Goal: Book appointment/travel/reservation

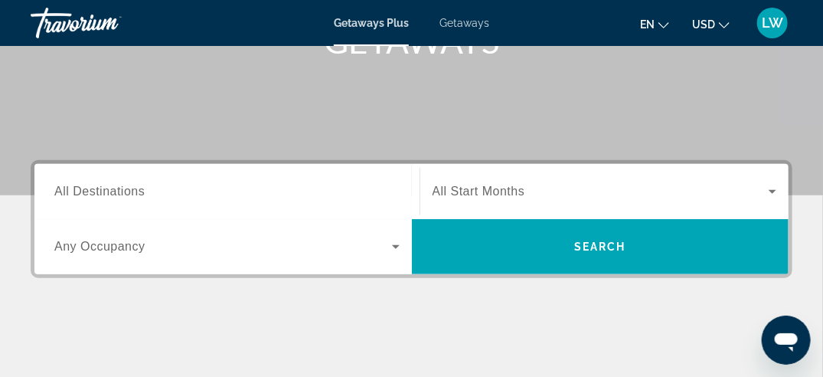
scroll to position [306, 0]
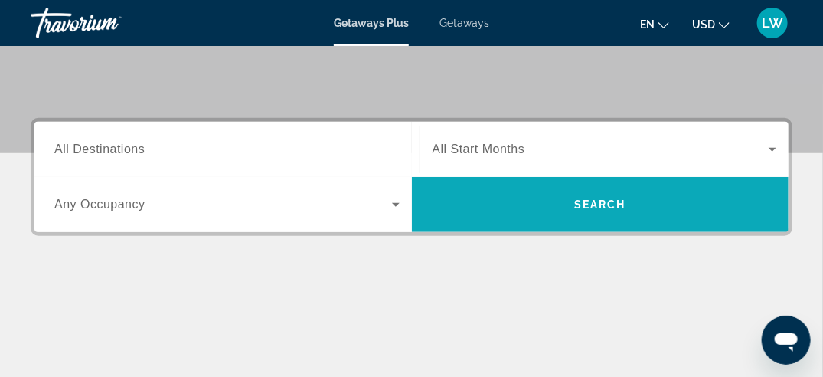
click at [550, 204] on span "Search" at bounding box center [601, 204] width 378 height 37
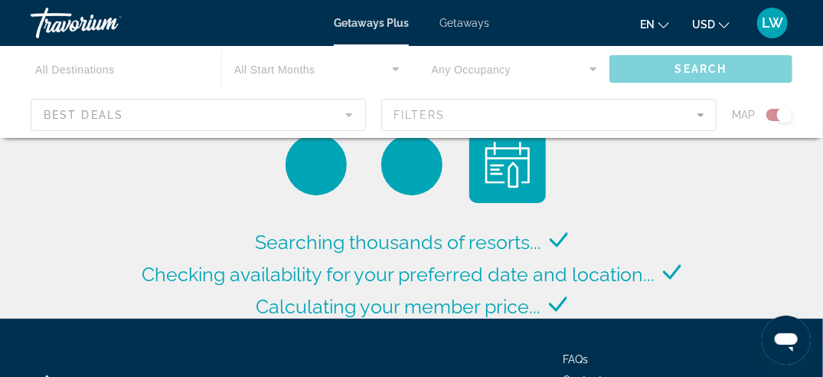
click at [434, 121] on div "Main content" at bounding box center [411, 92] width 823 height 92
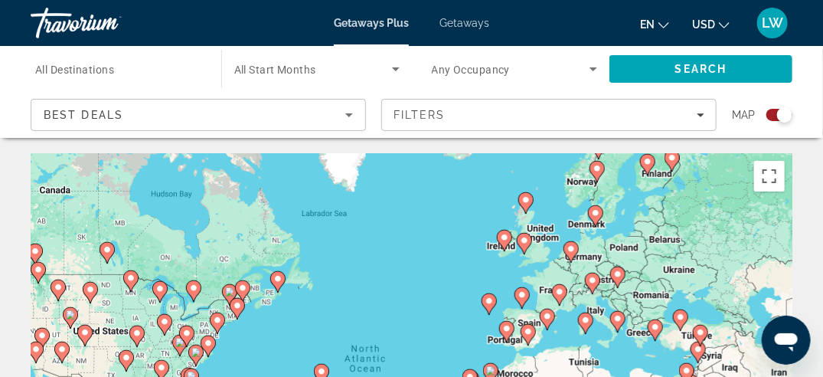
click at [778, 115] on div "Search widget" at bounding box center [784, 114] width 15 height 15
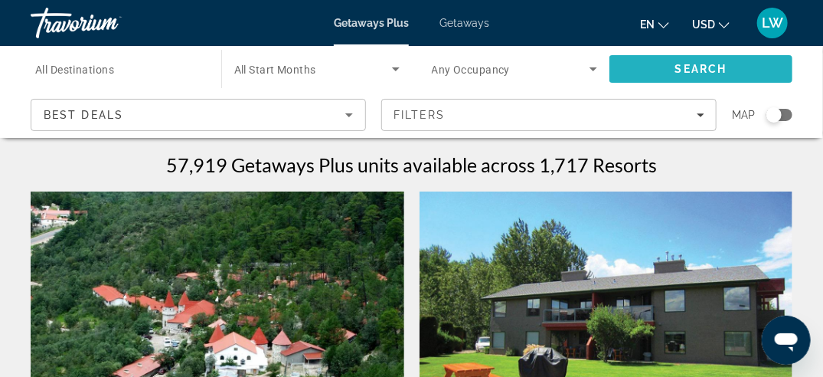
click at [642, 67] on span "Search" at bounding box center [701, 69] width 183 height 37
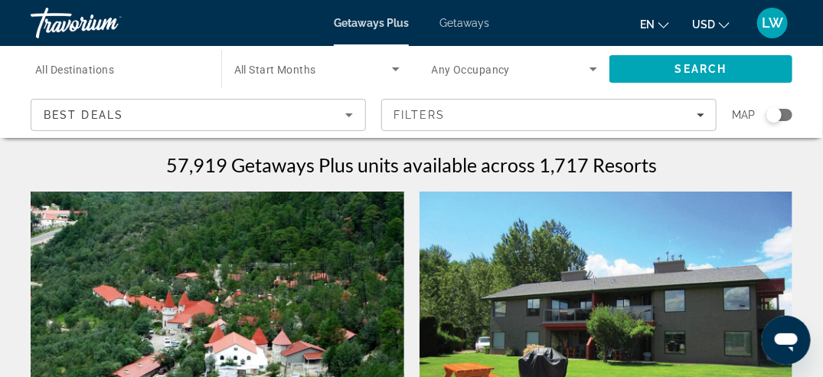
click at [392, 63] on icon "Search widget" at bounding box center [396, 69] width 18 height 18
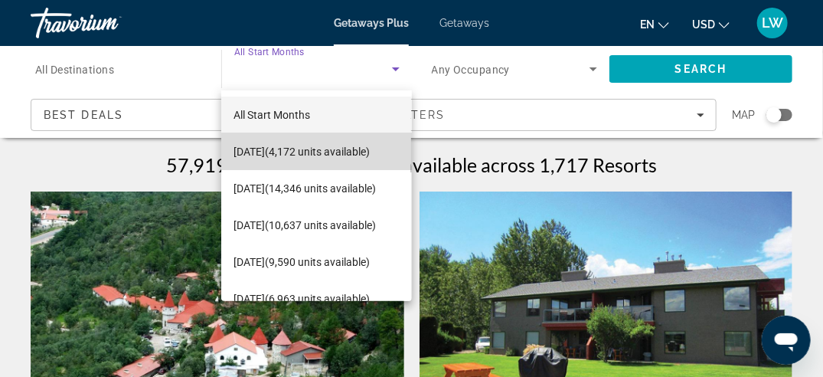
click at [338, 146] on span "[DATE] (4,172 units available)" at bounding box center [302, 151] width 136 height 18
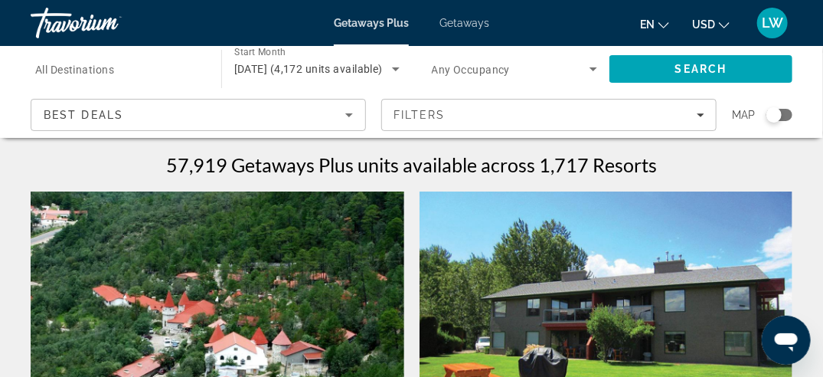
click at [476, 24] on span "Getaways" at bounding box center [465, 23] width 50 height 12
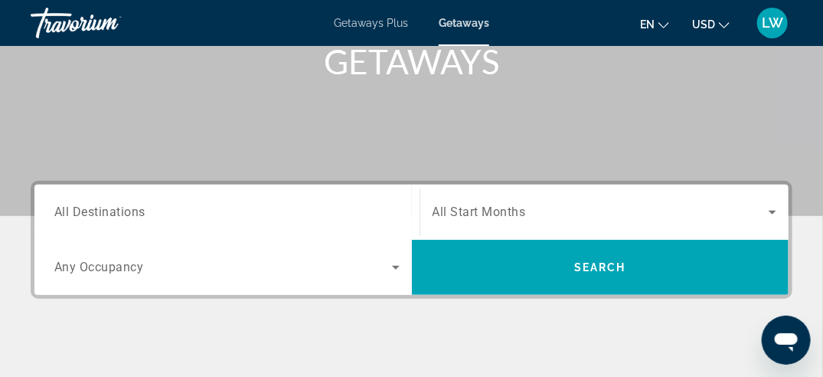
scroll to position [276, 0]
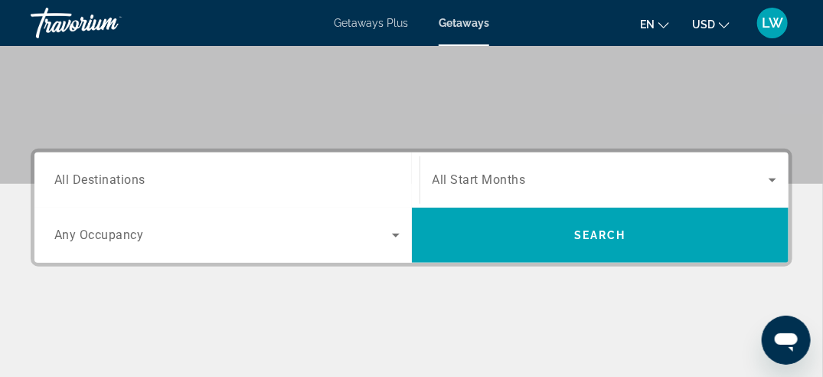
click at [124, 178] on span "All Destinations" at bounding box center [99, 179] width 91 height 15
click at [124, 178] on input "Destination All Destinations" at bounding box center [226, 181] width 345 height 18
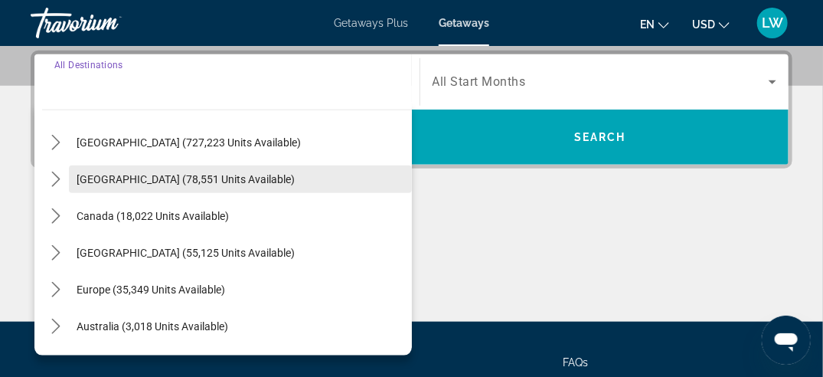
scroll to position [0, 0]
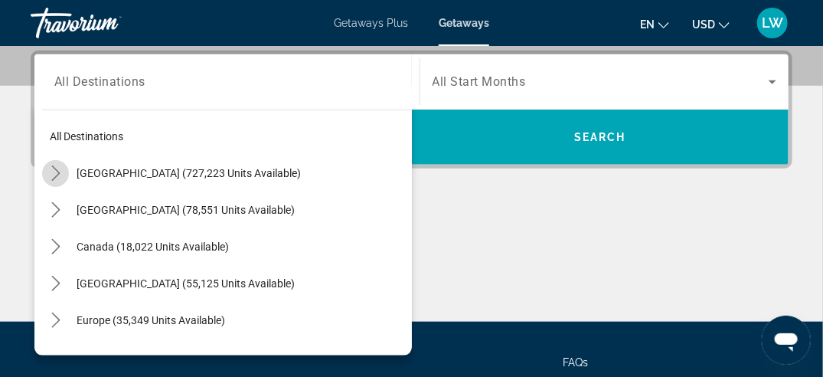
click at [62, 172] on icon "Toggle United States (727,223 units available) submenu" at bounding box center [55, 172] width 15 height 15
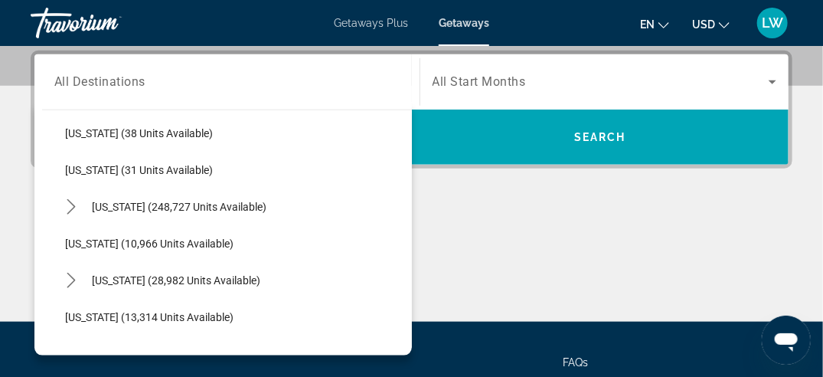
scroll to position [230, 0]
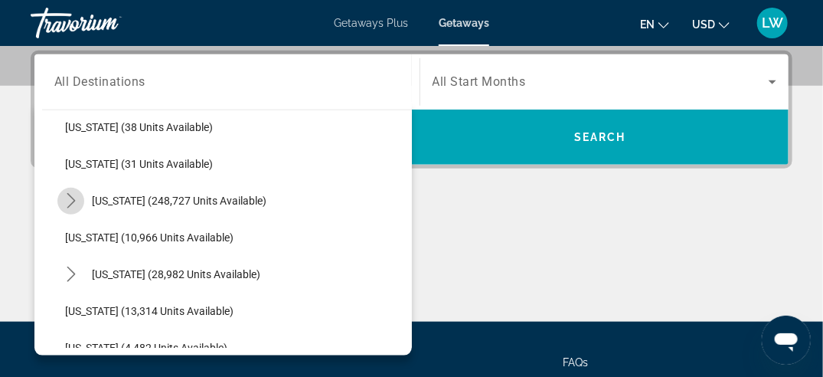
click at [74, 201] on icon "Toggle Florida (248,727 units available) submenu" at bounding box center [71, 200] width 15 height 15
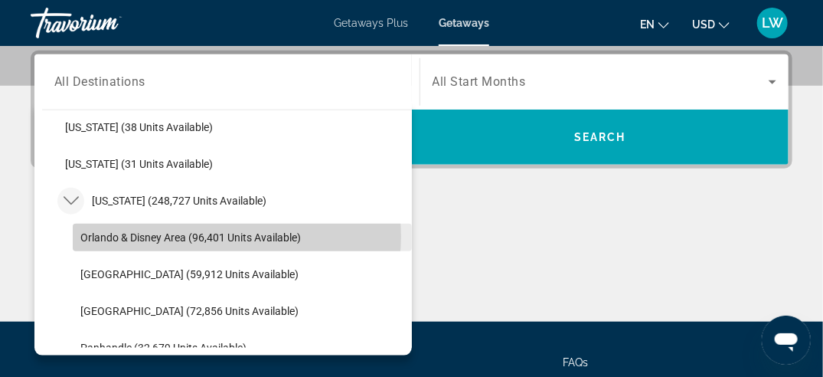
click at [219, 235] on span "Orlando & Disney Area (96,401 units available)" at bounding box center [190, 237] width 221 height 12
type input "**********"
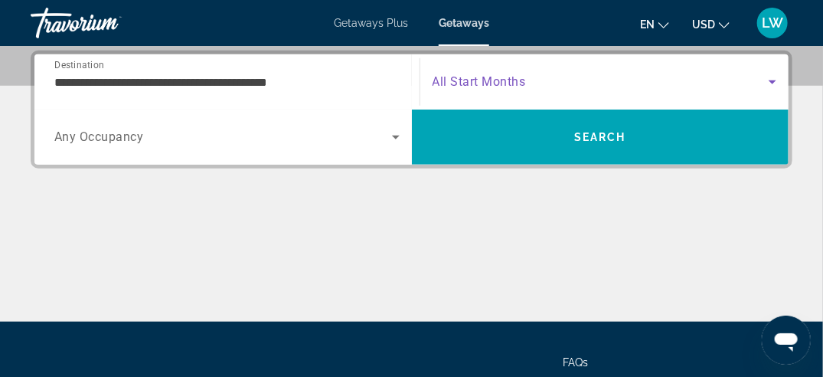
click at [774, 75] on icon "Search widget" at bounding box center [772, 82] width 18 height 18
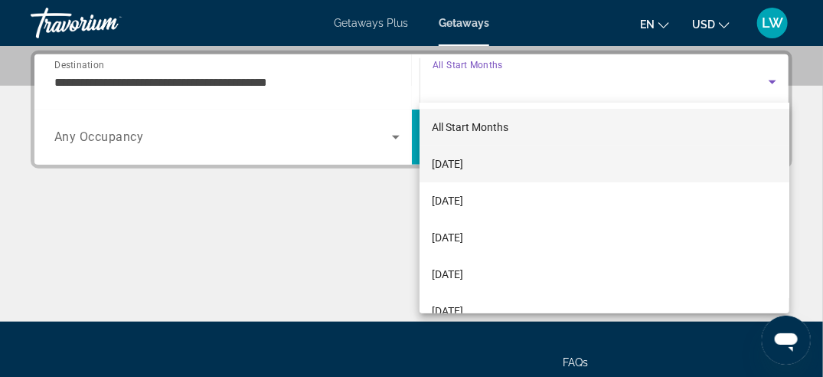
click at [458, 162] on span "[DATE]" at bounding box center [447, 164] width 31 height 18
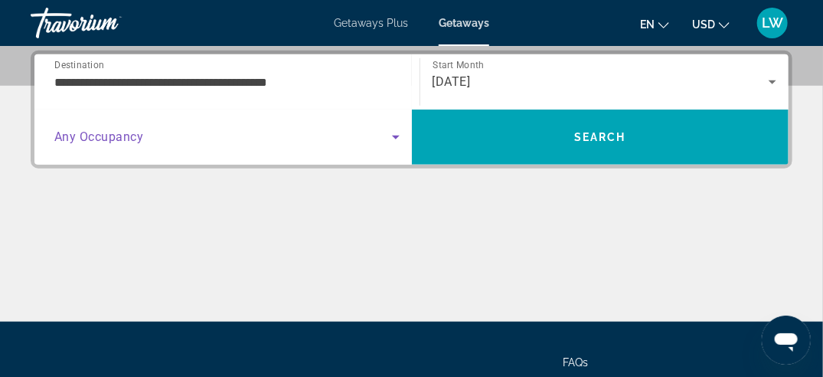
click at [398, 132] on icon "Search widget" at bounding box center [396, 137] width 18 height 18
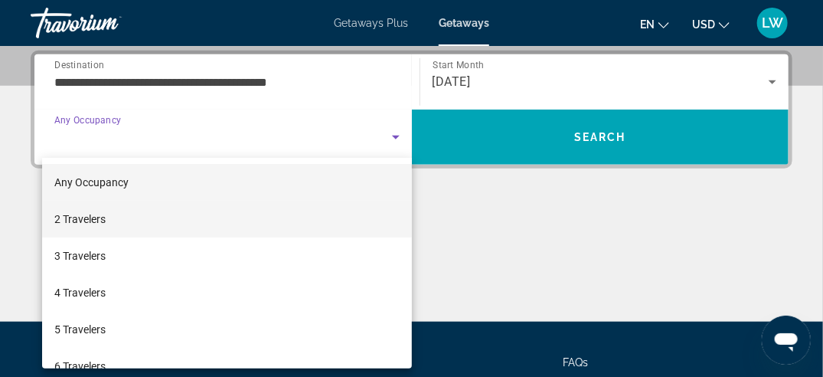
click at [227, 217] on mat-option "2 Travelers" at bounding box center [227, 219] width 370 height 37
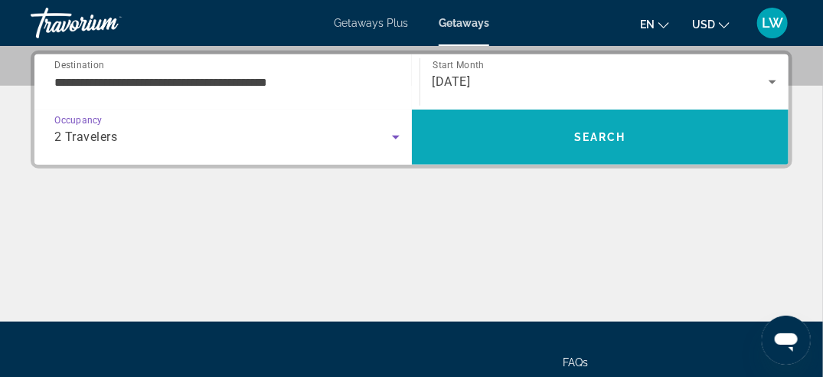
click at [600, 135] on span "Search" at bounding box center [600, 137] width 52 height 12
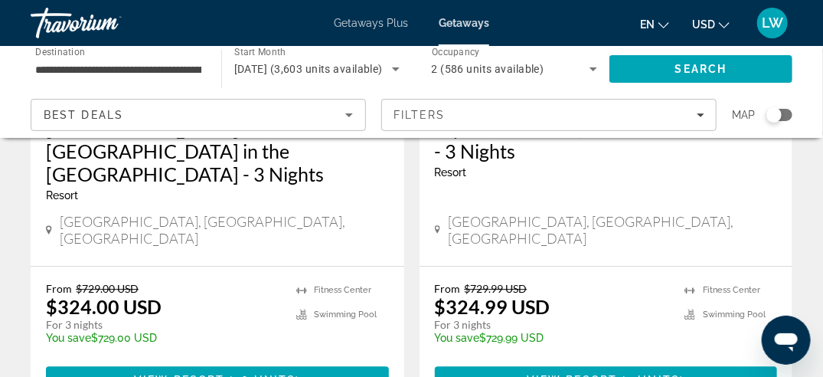
scroll to position [3216, 0]
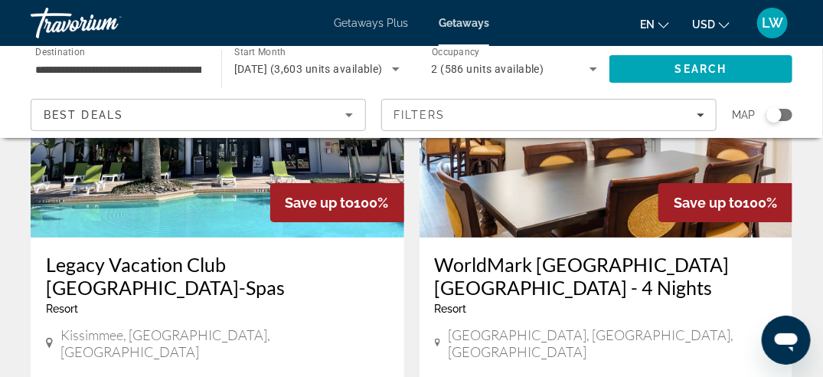
scroll to position [1914, 0]
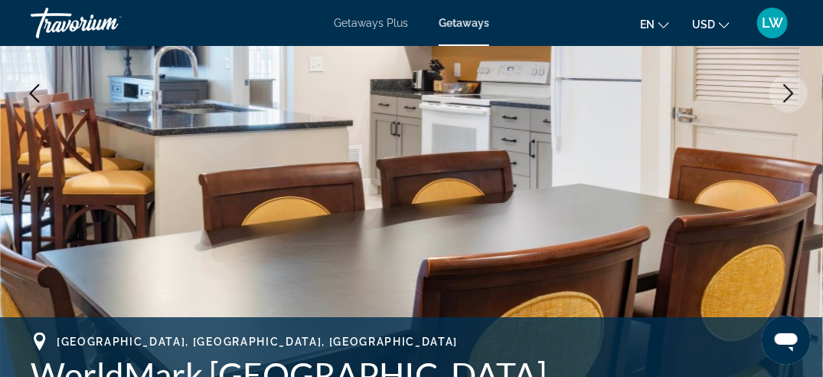
scroll to position [230, 0]
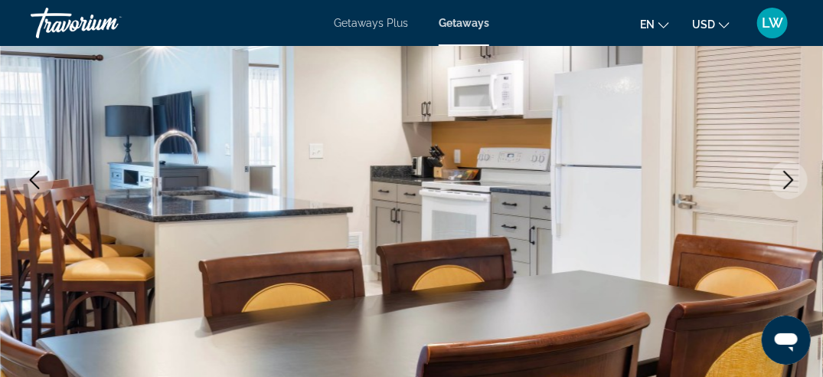
click at [794, 178] on icon "Next image" at bounding box center [789, 180] width 18 height 18
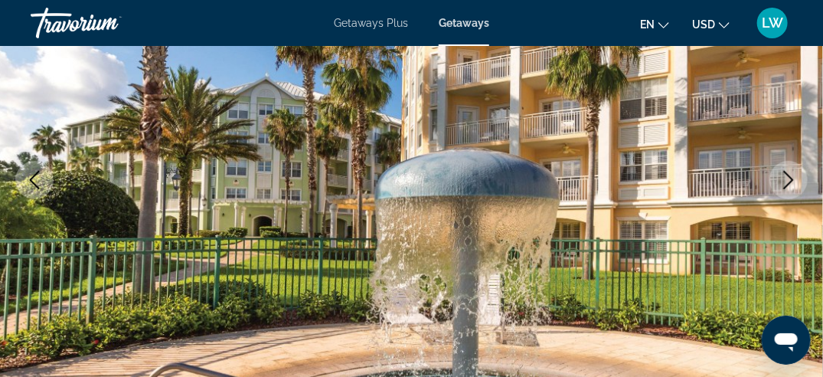
click at [789, 181] on icon "Next image" at bounding box center [789, 180] width 18 height 18
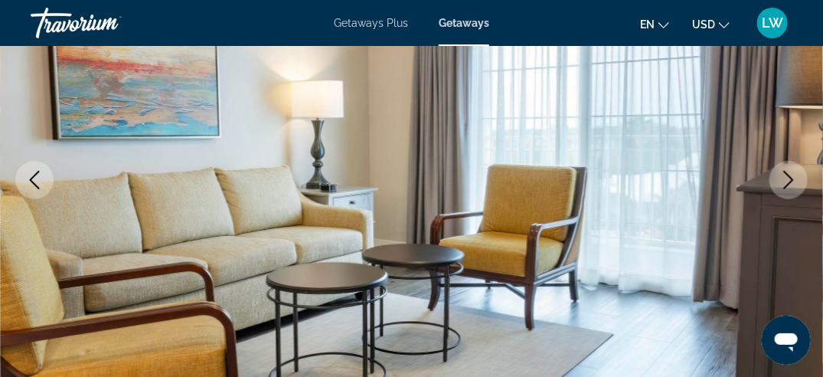
click at [789, 181] on icon "Next image" at bounding box center [789, 180] width 18 height 18
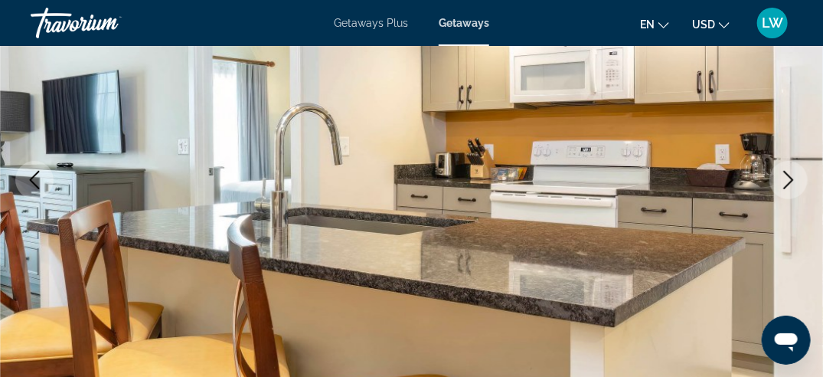
click at [789, 181] on icon "Next image" at bounding box center [789, 180] width 18 height 18
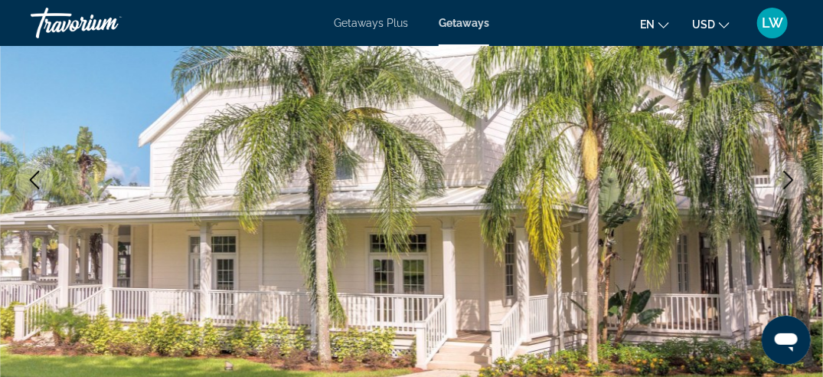
click at [783, 179] on icon "Next image" at bounding box center [789, 180] width 18 height 18
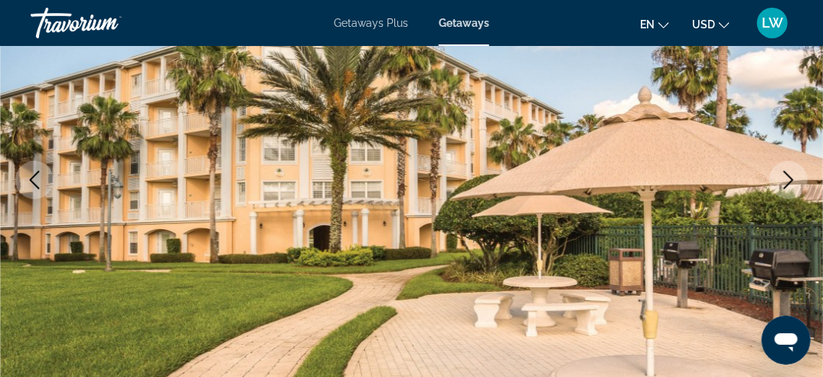
click at [783, 179] on icon "Next image" at bounding box center [789, 180] width 18 height 18
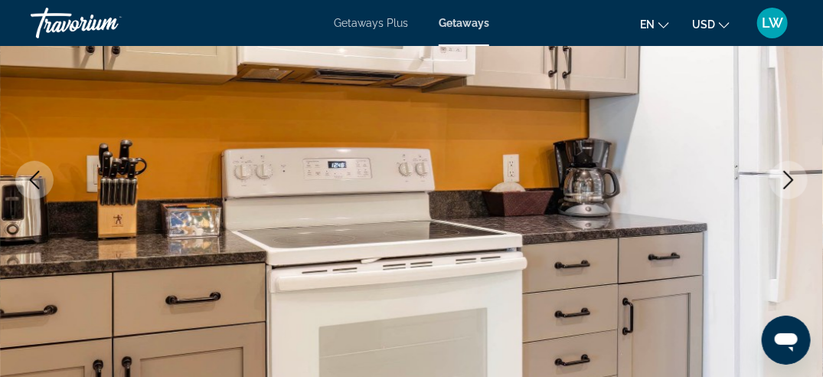
click at [783, 183] on icon "Next image" at bounding box center [789, 180] width 18 height 18
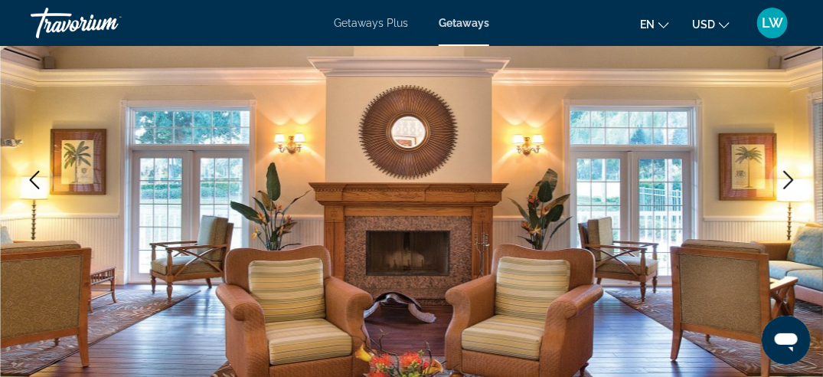
click at [783, 183] on icon "Next image" at bounding box center [789, 180] width 18 height 18
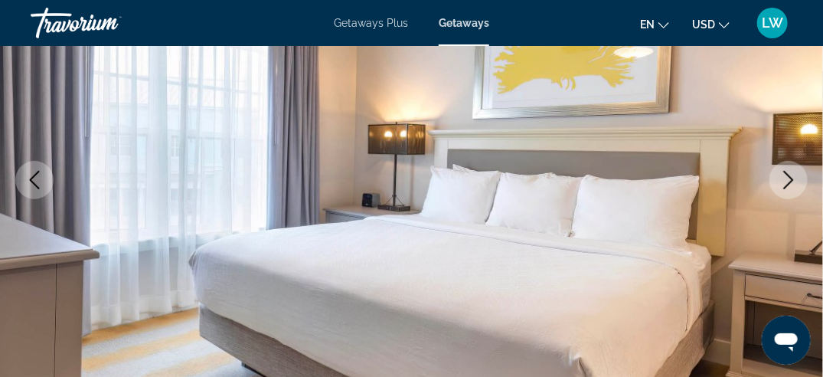
click at [783, 181] on icon "Next image" at bounding box center [789, 180] width 18 height 18
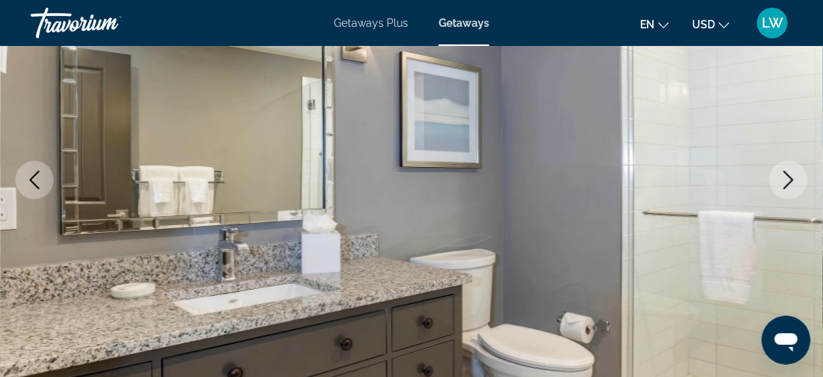
click at [783, 175] on icon "Next image" at bounding box center [789, 180] width 18 height 18
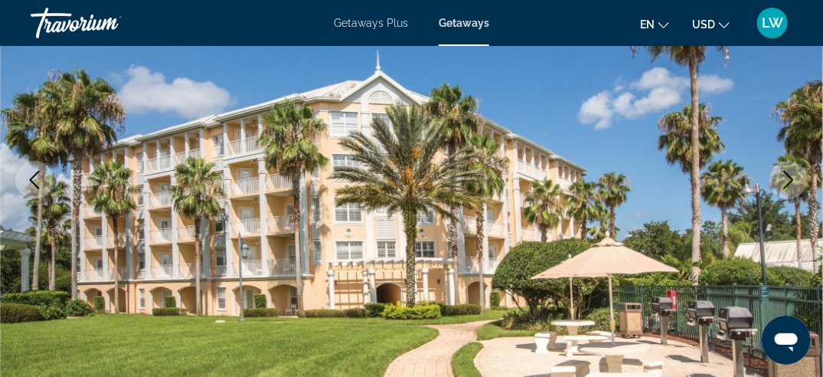
click at [783, 175] on icon "Next image" at bounding box center [789, 180] width 18 height 18
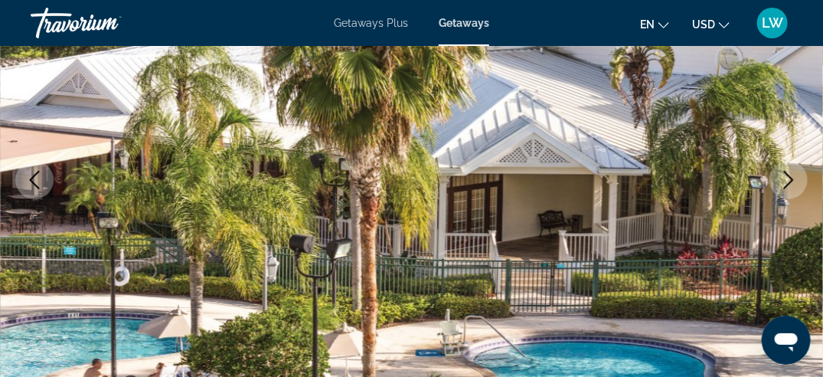
click at [49, 183] on button "Previous image" at bounding box center [34, 180] width 38 height 38
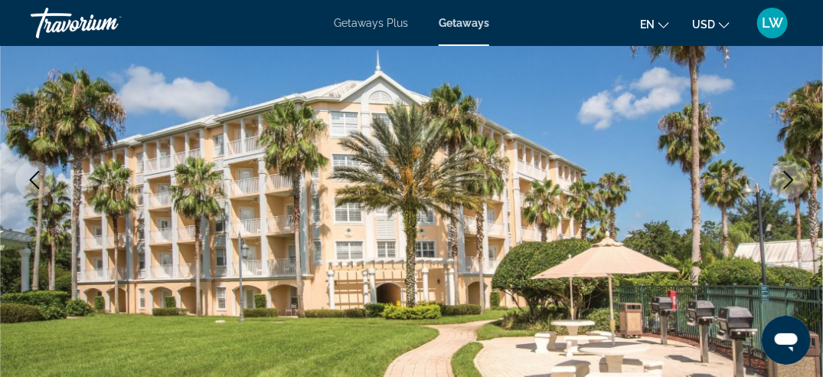
click at [775, 185] on button "Next image" at bounding box center [789, 180] width 38 height 38
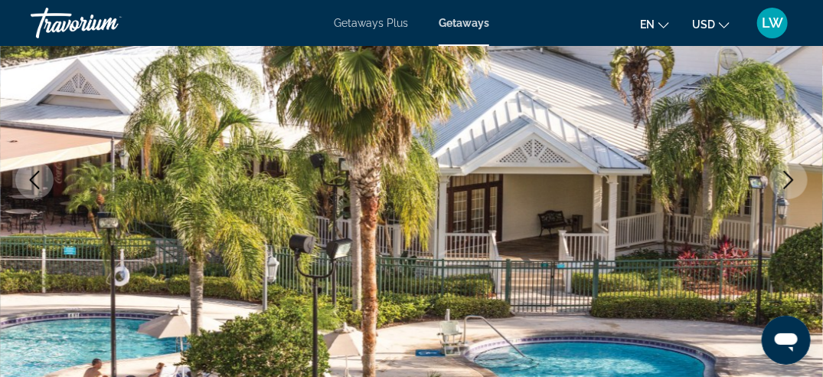
click at [778, 180] on button "Next image" at bounding box center [789, 180] width 38 height 38
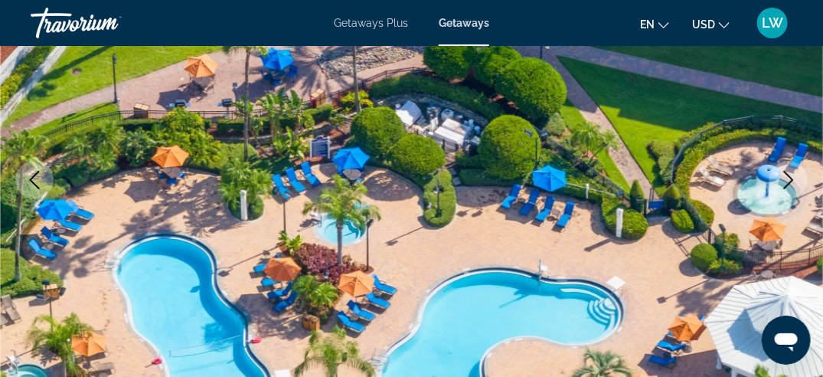
click at [778, 180] on button "Next image" at bounding box center [789, 180] width 38 height 38
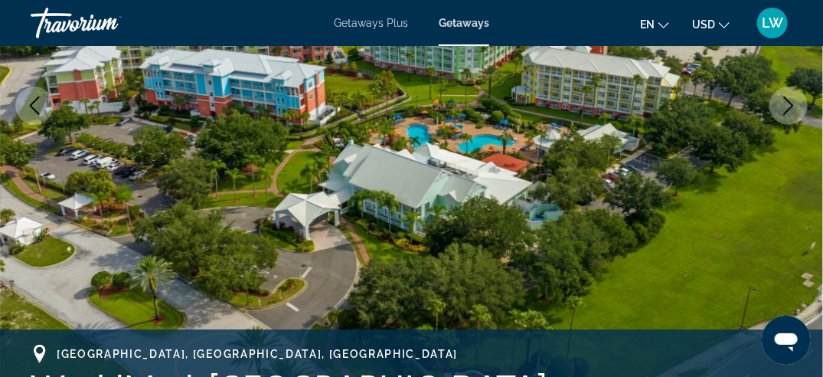
scroll to position [383, 0]
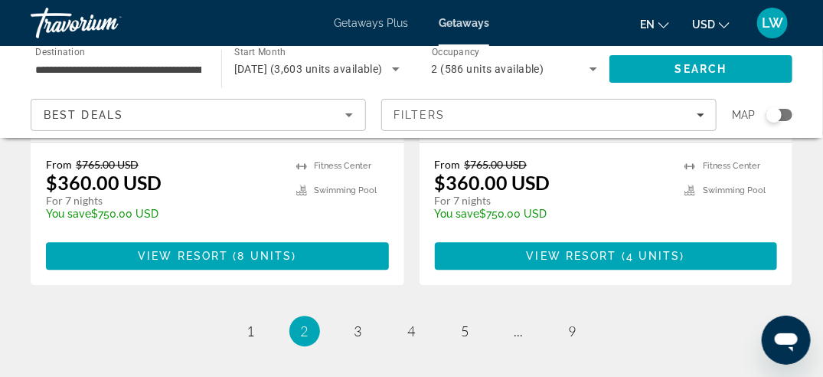
scroll to position [3140, 0]
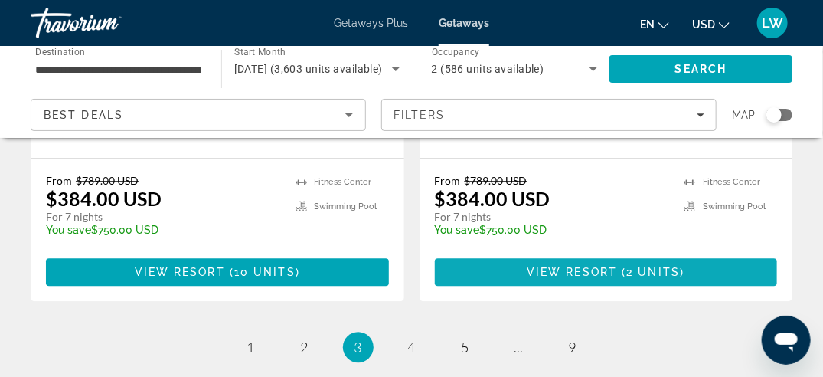
scroll to position [3101, 0]
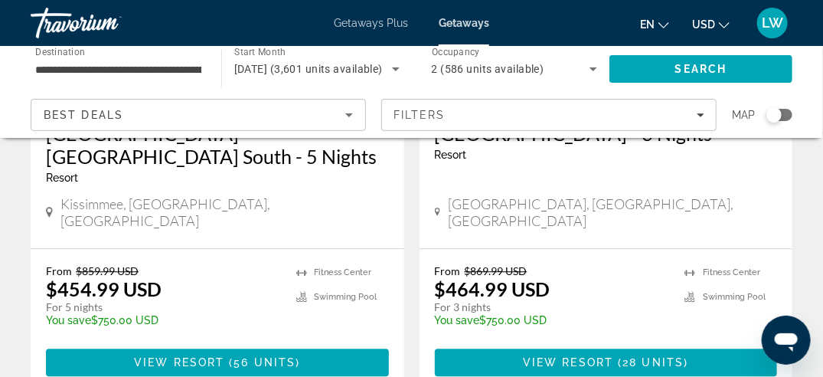
scroll to position [3140, 0]
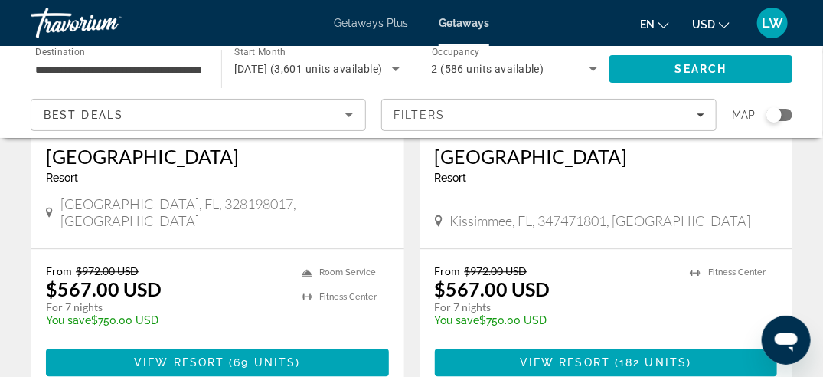
scroll to position [3140, 0]
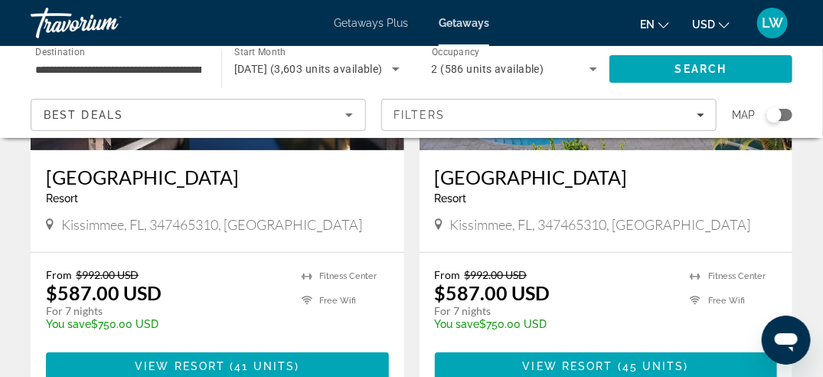
scroll to position [1991, 0]
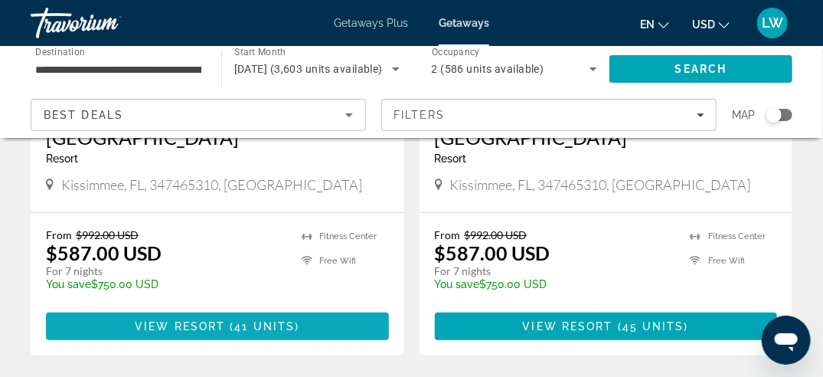
click at [240, 308] on span "Main content" at bounding box center [217, 326] width 343 height 37
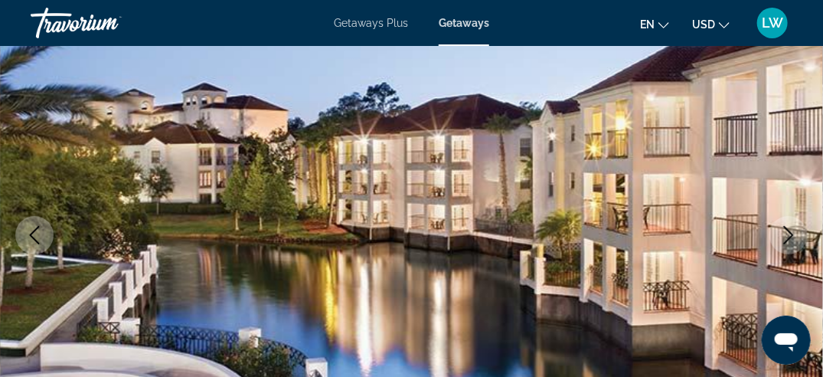
scroll to position [153, 0]
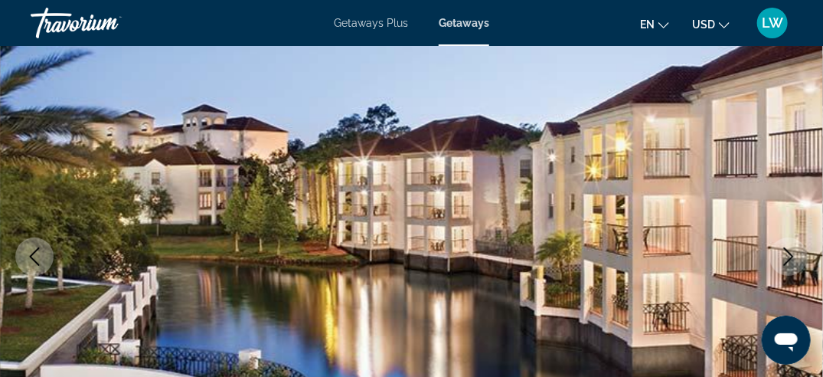
click at [793, 259] on icon "Next image" at bounding box center [789, 256] width 18 height 18
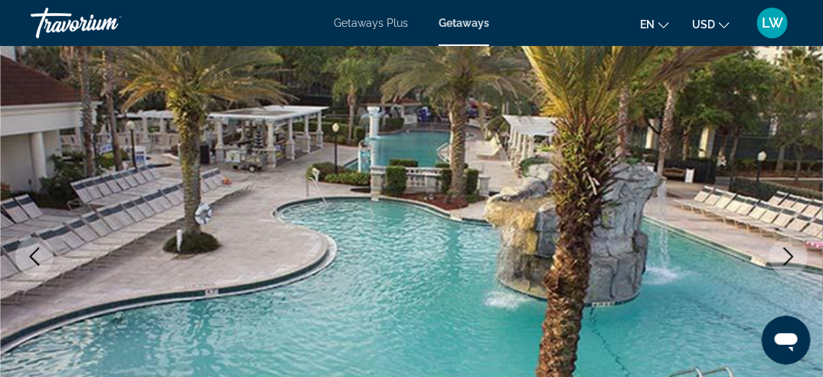
click at [793, 259] on icon "Next image" at bounding box center [789, 256] width 18 height 18
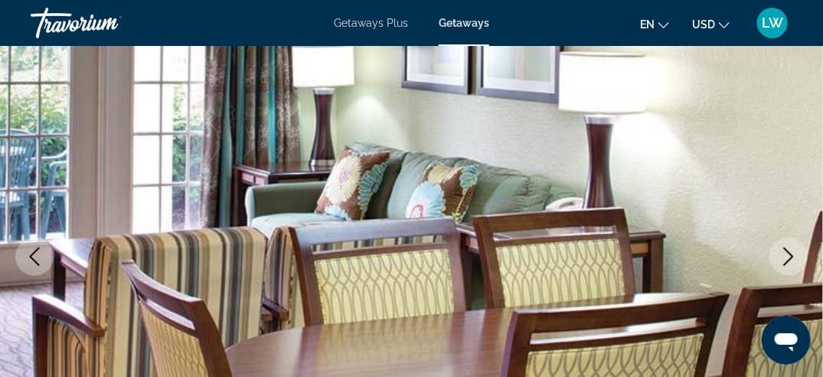
click at [793, 259] on icon "Next image" at bounding box center [789, 256] width 18 height 18
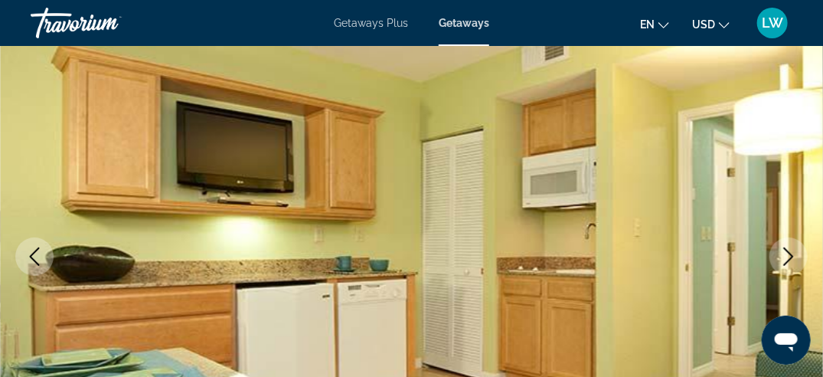
click at [793, 259] on icon "Next image" at bounding box center [789, 256] width 18 height 18
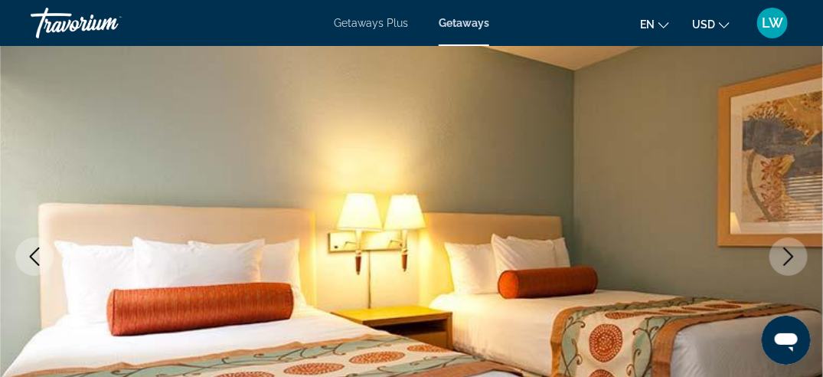
click at [793, 259] on icon "Next image" at bounding box center [789, 256] width 18 height 18
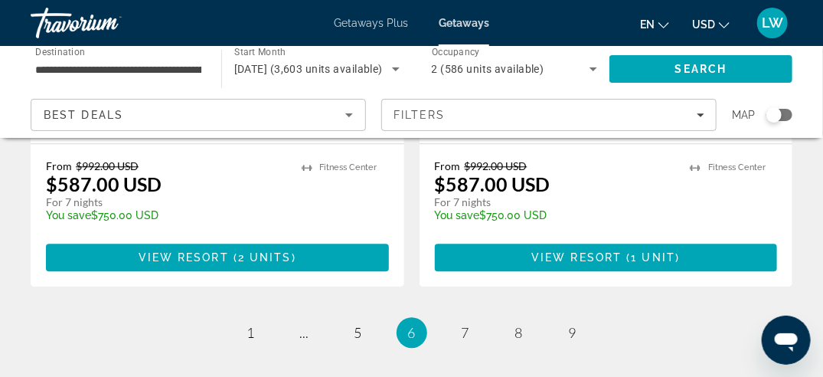
scroll to position [3140, 0]
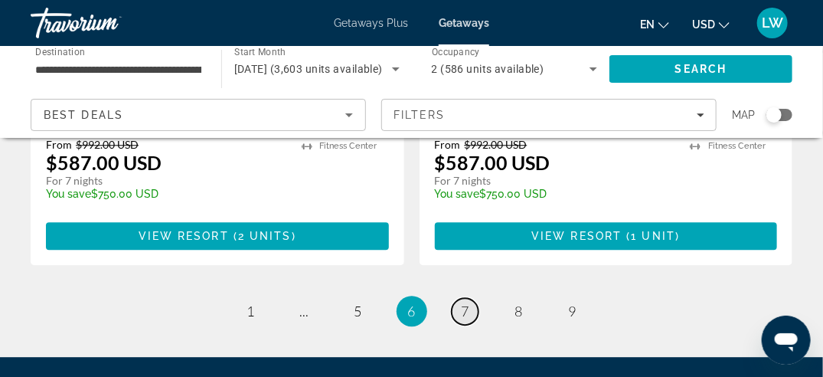
click at [465, 302] on span "7" at bounding box center [466, 310] width 8 height 17
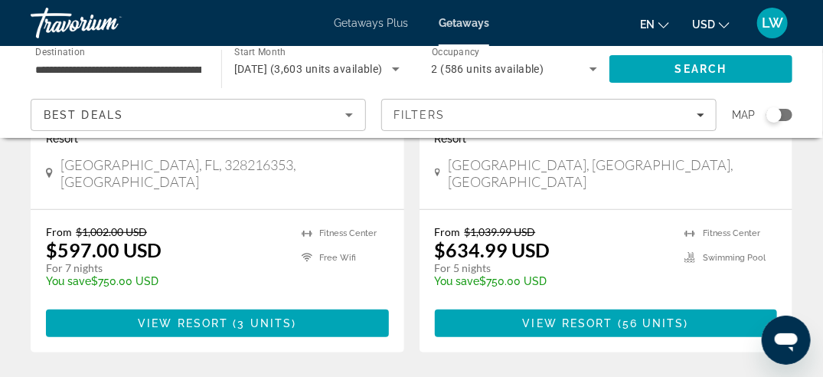
scroll to position [2006, 0]
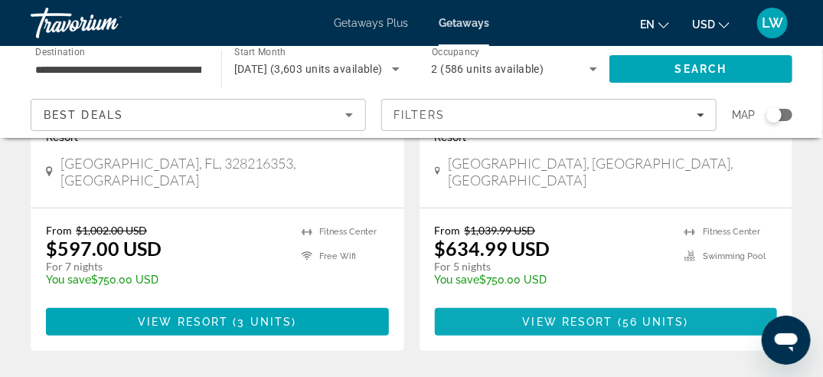
click at [647, 303] on span "Main content" at bounding box center [606, 321] width 343 height 37
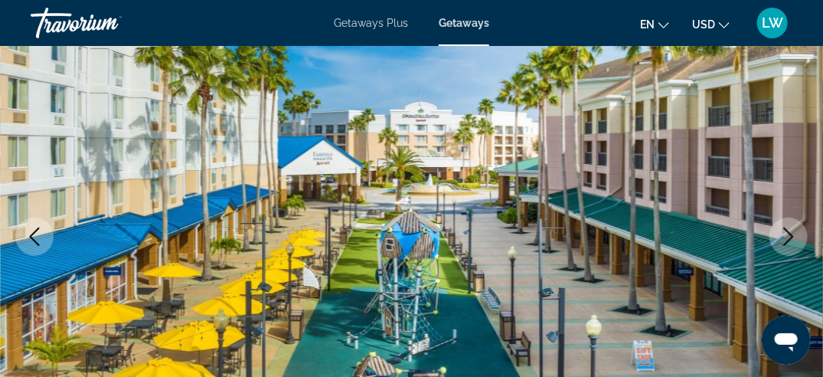
scroll to position [230, 0]
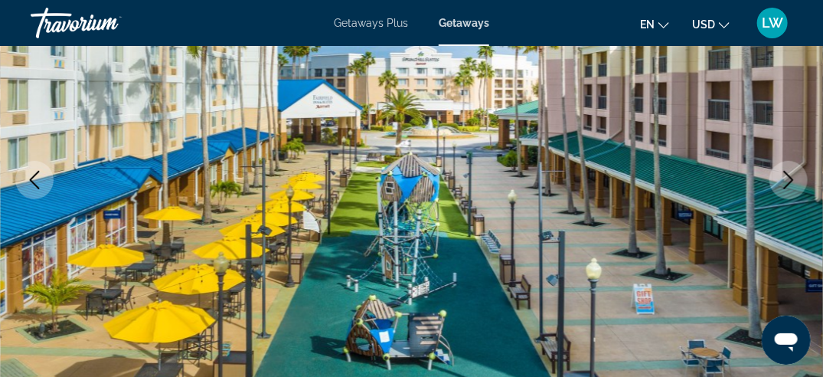
click at [789, 191] on button "Next image" at bounding box center [789, 180] width 38 height 38
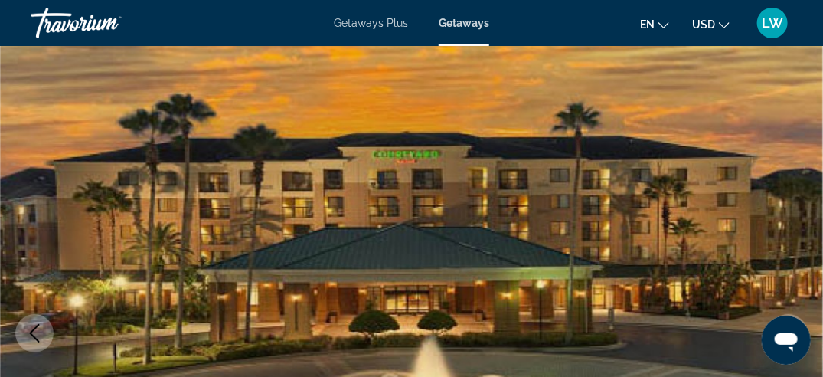
scroll to position [153, 0]
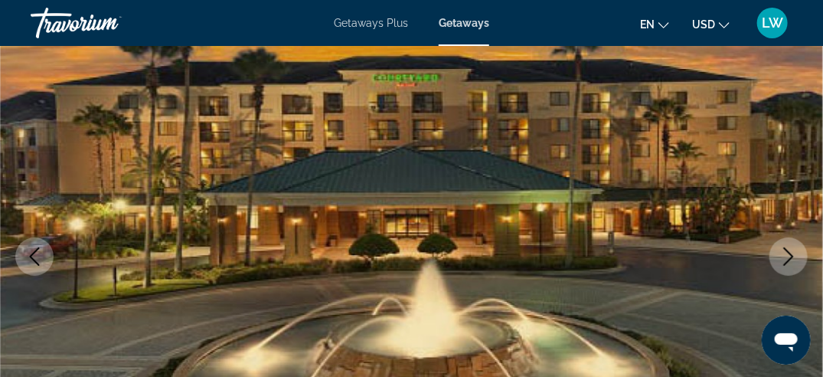
click at [787, 253] on icon "Next image" at bounding box center [789, 256] width 18 height 18
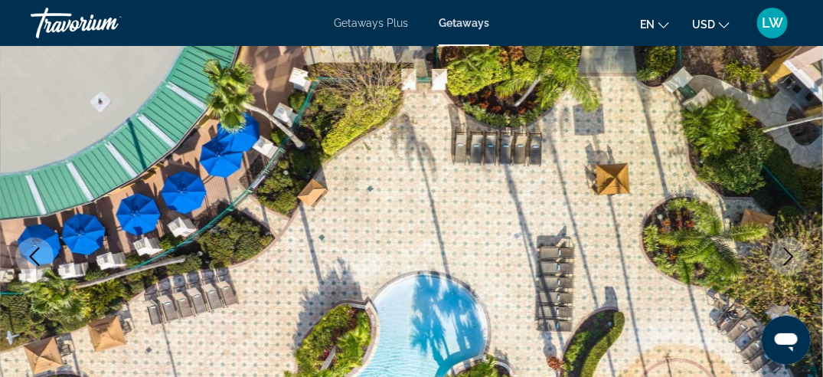
click at [788, 253] on icon "Next image" at bounding box center [789, 256] width 18 height 18
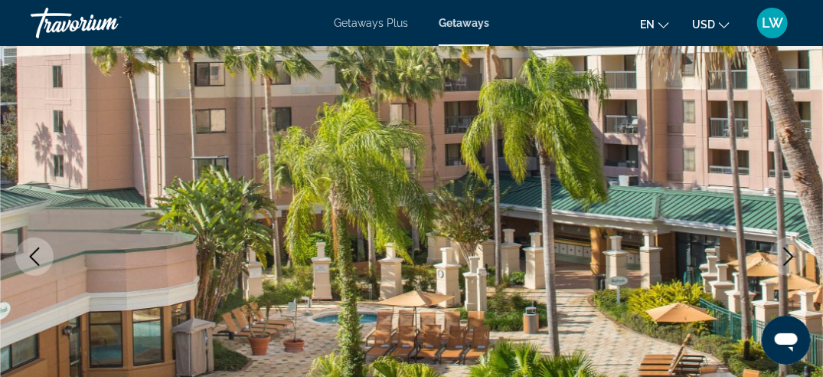
click at [788, 253] on icon "Next image" at bounding box center [789, 256] width 18 height 18
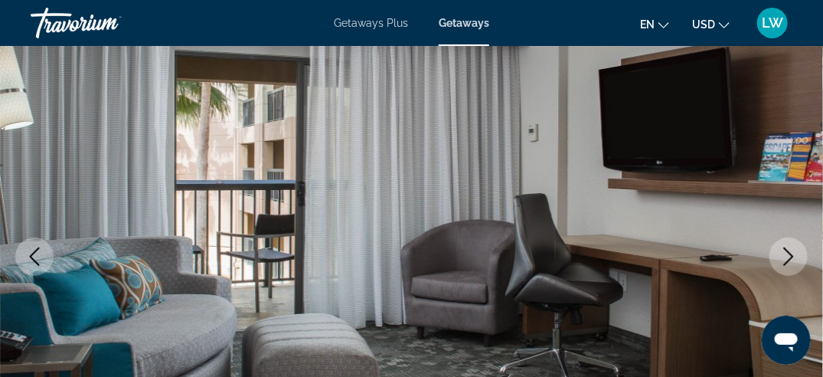
click at [789, 253] on icon "Next image" at bounding box center [789, 256] width 18 height 18
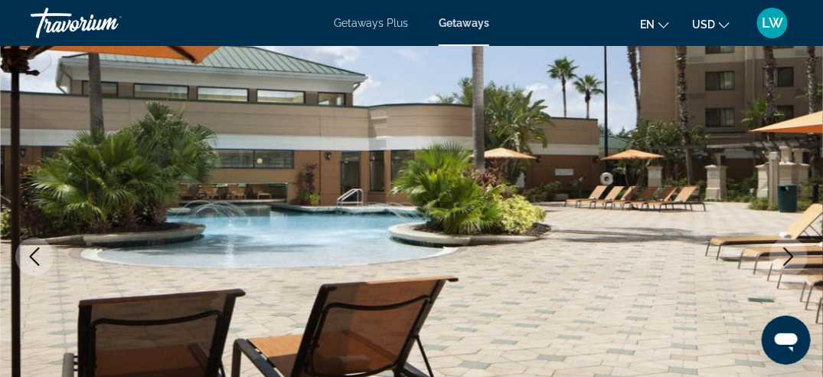
click at [43, 251] on icon "Previous image" at bounding box center [34, 256] width 18 height 18
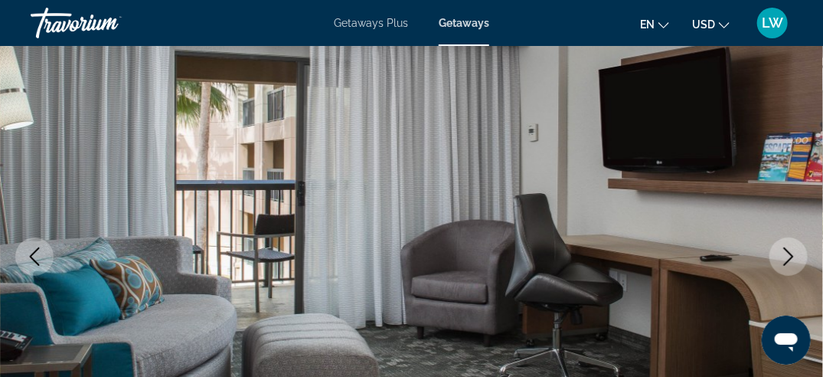
click at [787, 257] on icon "Next image" at bounding box center [789, 256] width 18 height 18
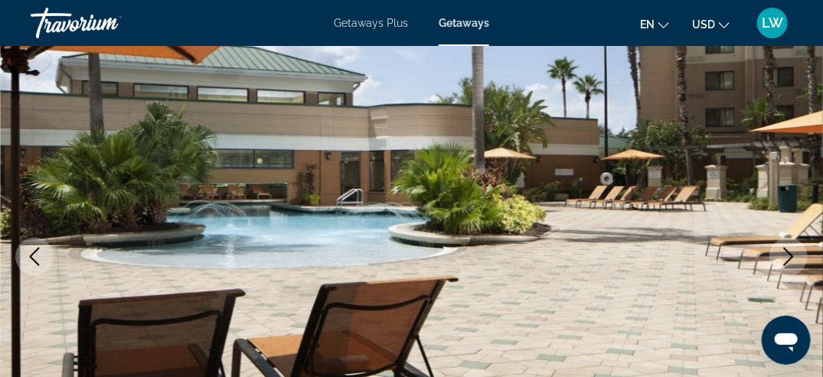
click at [787, 257] on icon "Next image" at bounding box center [789, 256] width 18 height 18
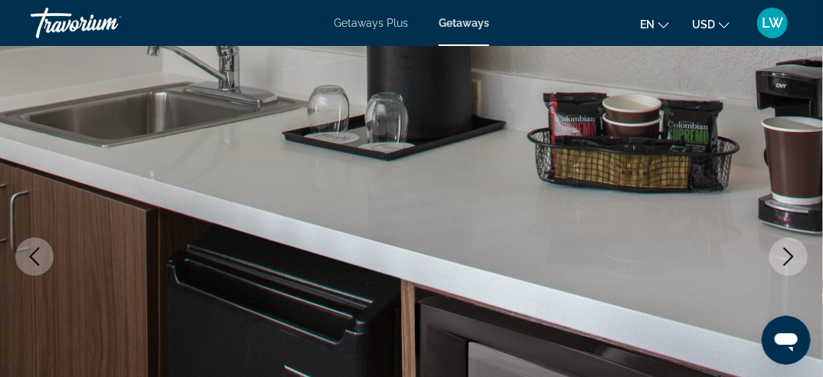
click at [787, 257] on icon "Next image" at bounding box center [789, 256] width 18 height 18
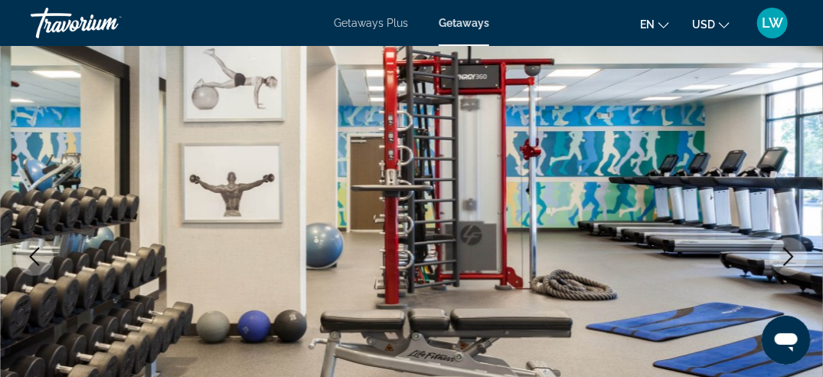
click at [787, 257] on icon "Next image" at bounding box center [789, 256] width 18 height 18
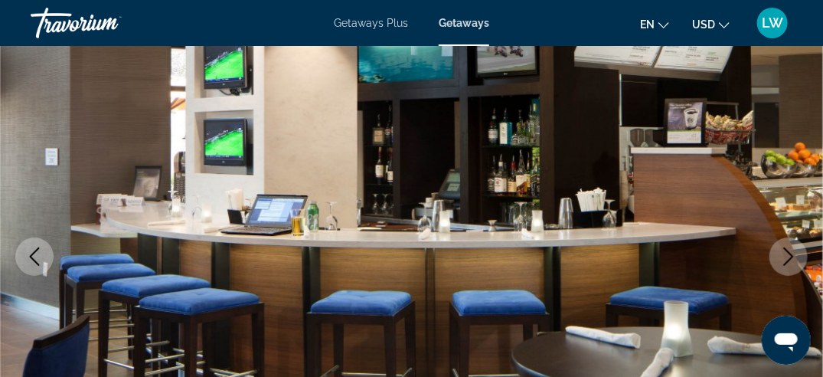
click at [787, 257] on icon "Next image" at bounding box center [789, 256] width 18 height 18
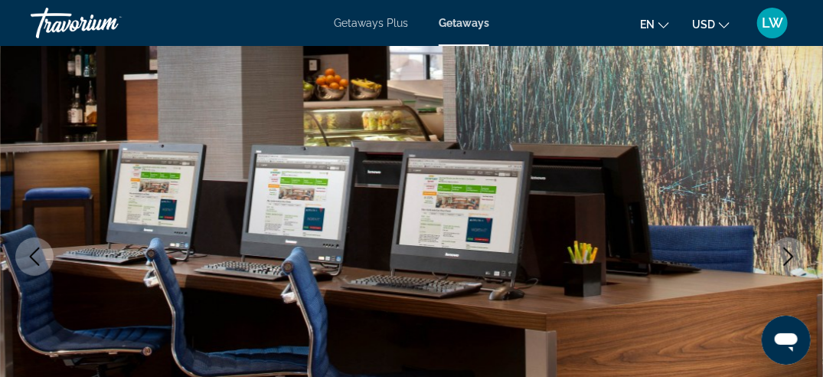
click at [787, 257] on icon "Next image" at bounding box center [789, 256] width 18 height 18
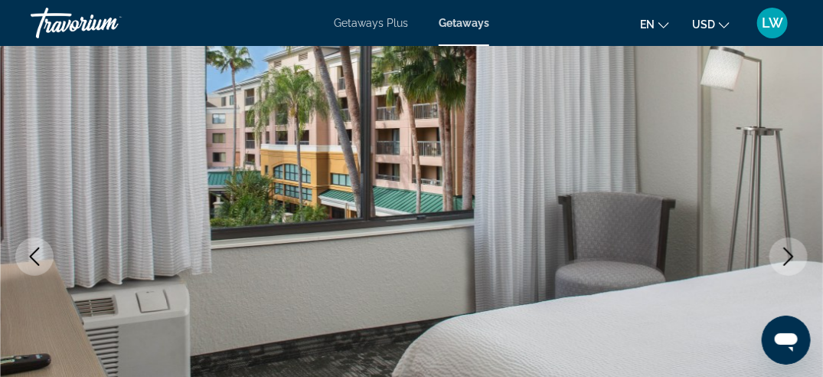
click at [787, 257] on icon "Next image" at bounding box center [789, 256] width 18 height 18
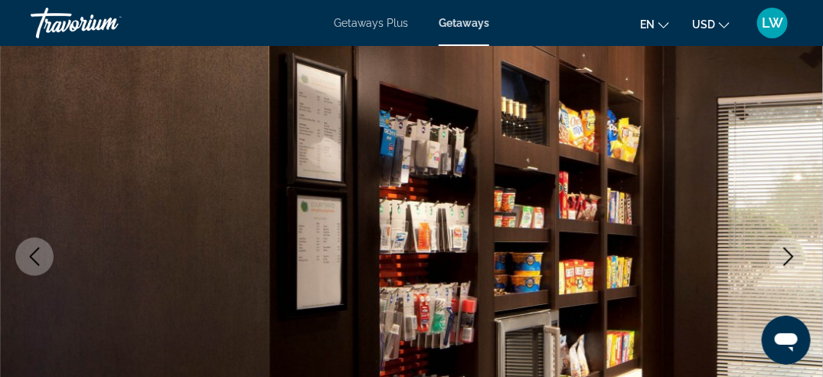
click at [787, 257] on icon "Next image" at bounding box center [789, 256] width 18 height 18
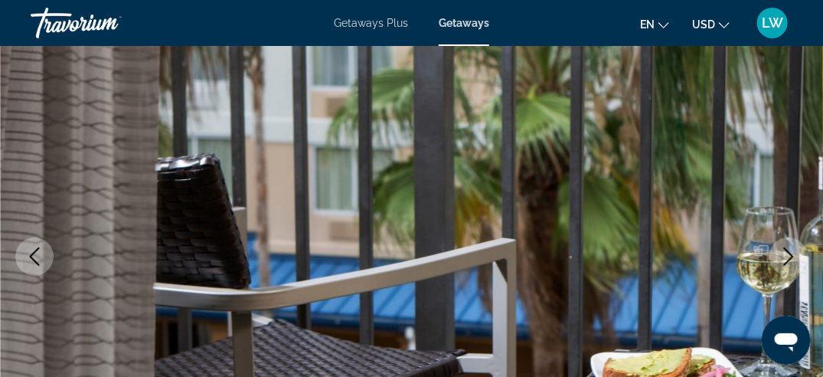
click at [787, 257] on icon "Next image" at bounding box center [789, 256] width 18 height 18
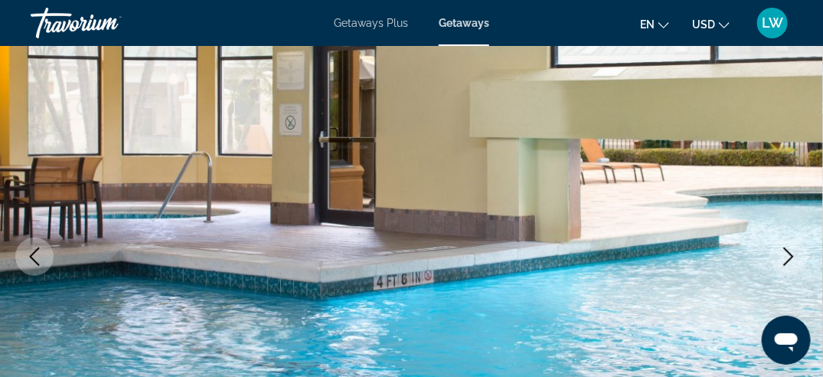
click at [787, 257] on icon "Next image" at bounding box center [789, 256] width 18 height 18
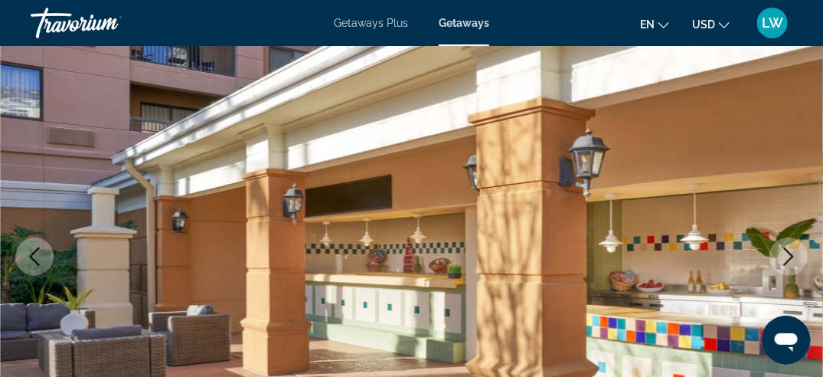
click at [787, 257] on icon "Next image" at bounding box center [789, 256] width 18 height 18
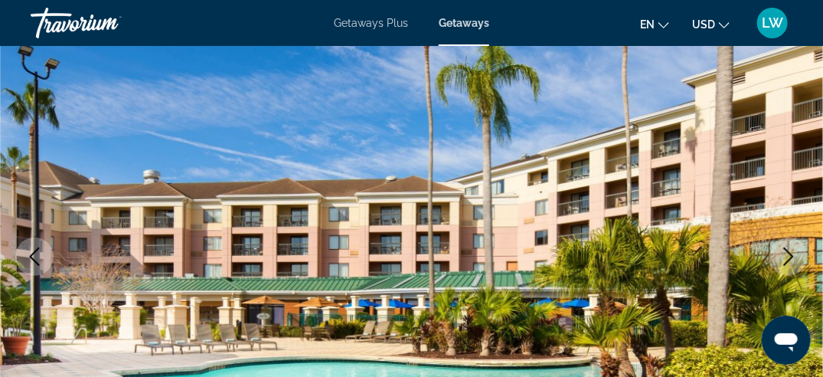
click at [787, 257] on icon "Next image" at bounding box center [789, 256] width 18 height 18
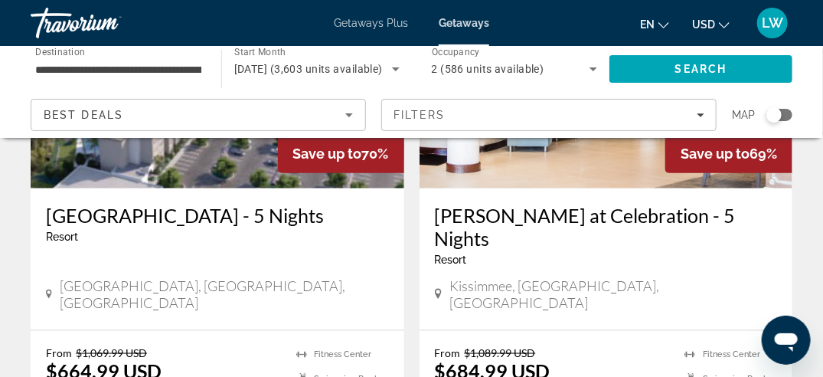
scroll to position [2466, 0]
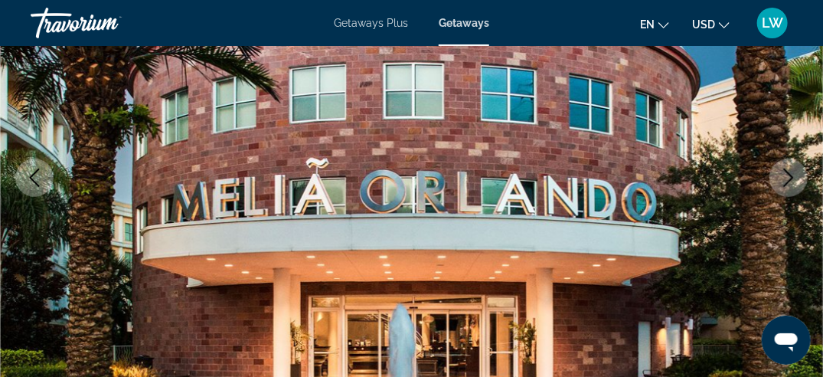
scroll to position [230, 0]
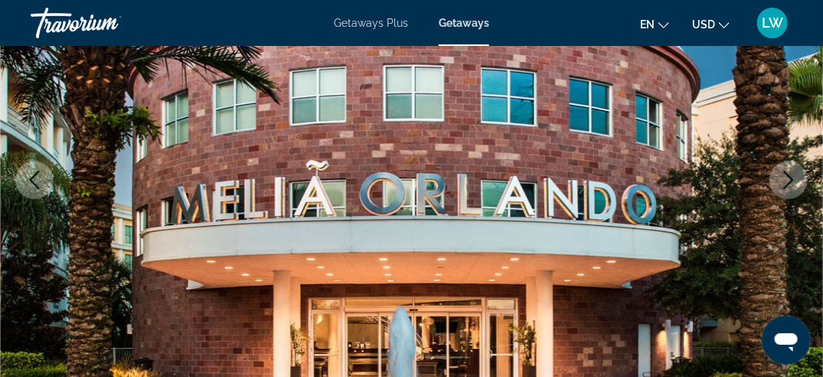
click at [793, 183] on icon "Next image" at bounding box center [789, 180] width 18 height 18
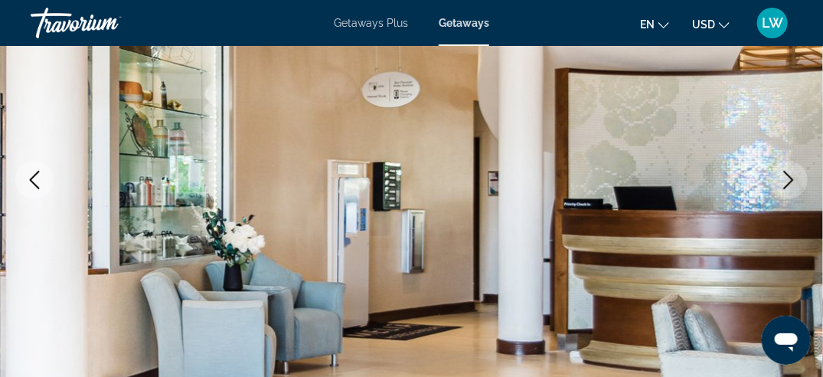
click at [790, 181] on icon "Next image" at bounding box center [789, 180] width 18 height 18
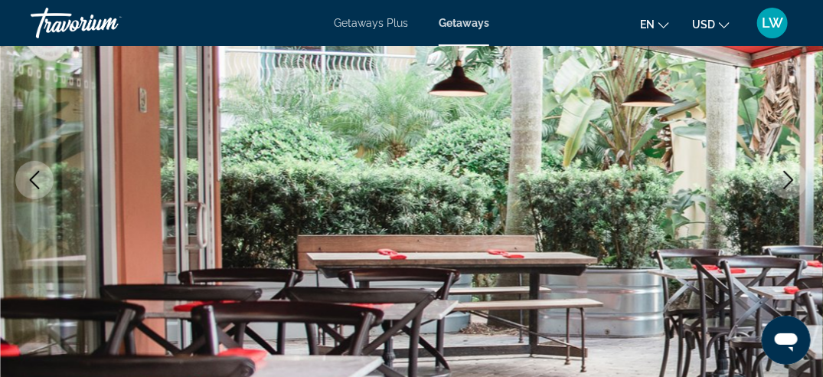
click at [790, 181] on icon "Next image" at bounding box center [789, 180] width 18 height 18
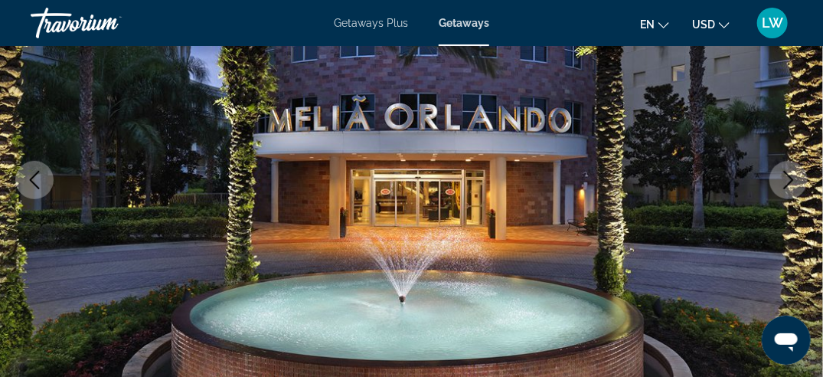
click at [790, 181] on icon "Next image" at bounding box center [789, 180] width 18 height 18
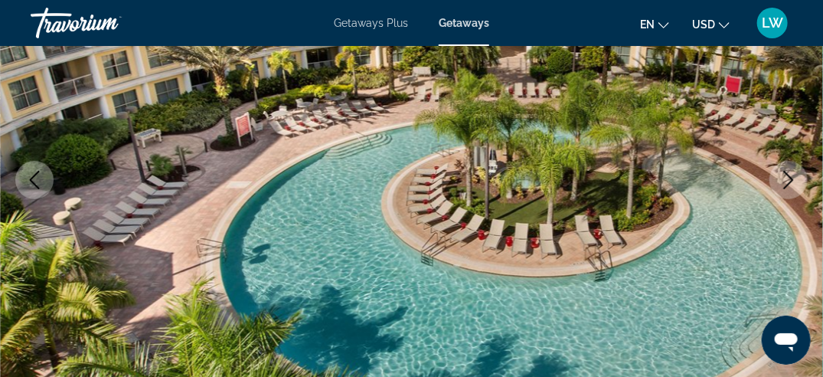
click at [790, 181] on icon "Next image" at bounding box center [789, 180] width 18 height 18
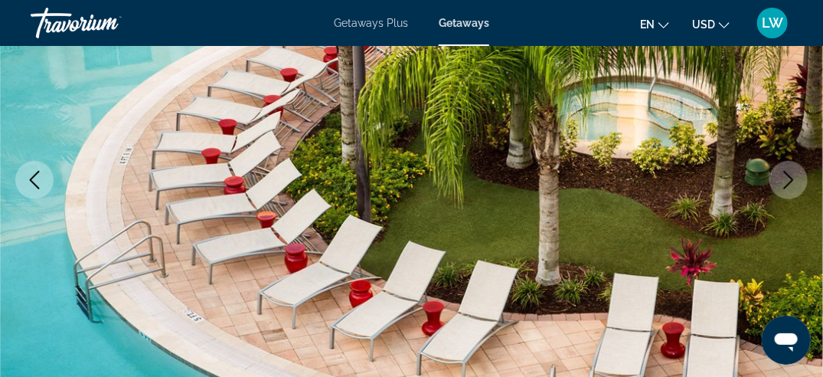
click at [790, 181] on icon "Next image" at bounding box center [789, 180] width 18 height 18
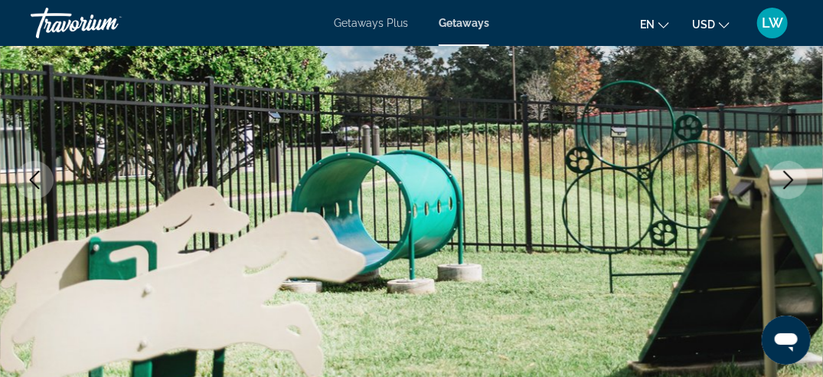
click at [790, 181] on icon "Next image" at bounding box center [789, 180] width 18 height 18
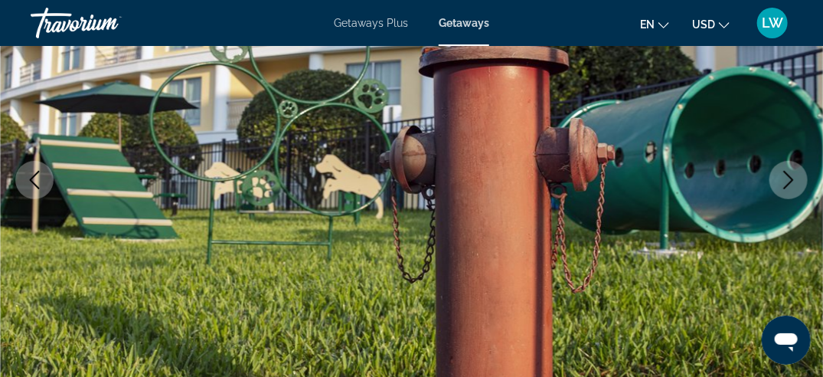
click at [790, 181] on icon "Next image" at bounding box center [789, 180] width 18 height 18
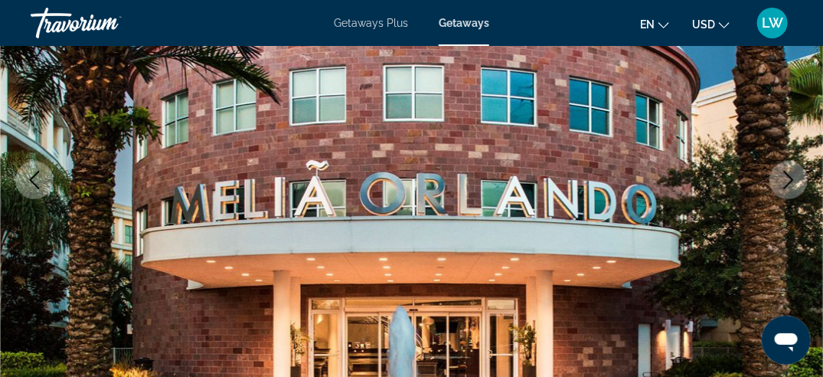
click at [790, 181] on icon "Next image" at bounding box center [789, 180] width 18 height 18
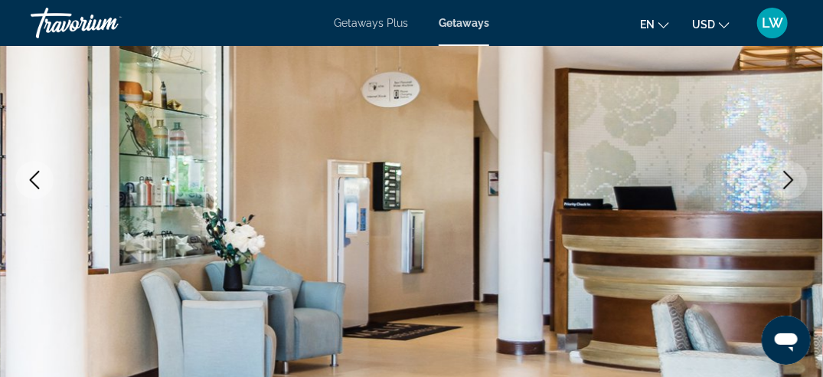
click at [790, 181] on icon "Next image" at bounding box center [789, 180] width 18 height 18
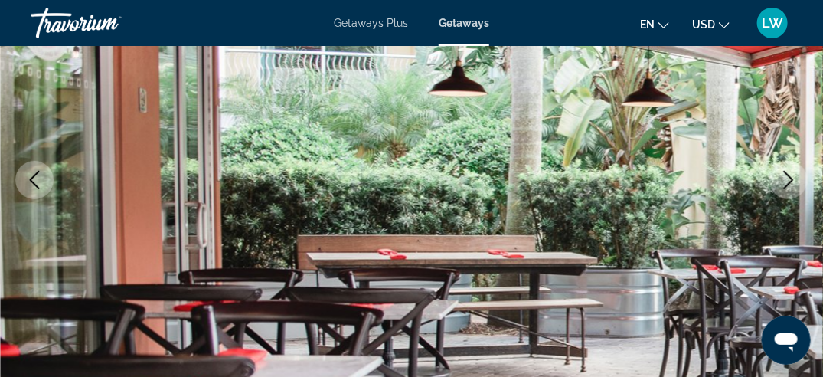
click at [790, 181] on icon "Next image" at bounding box center [789, 180] width 18 height 18
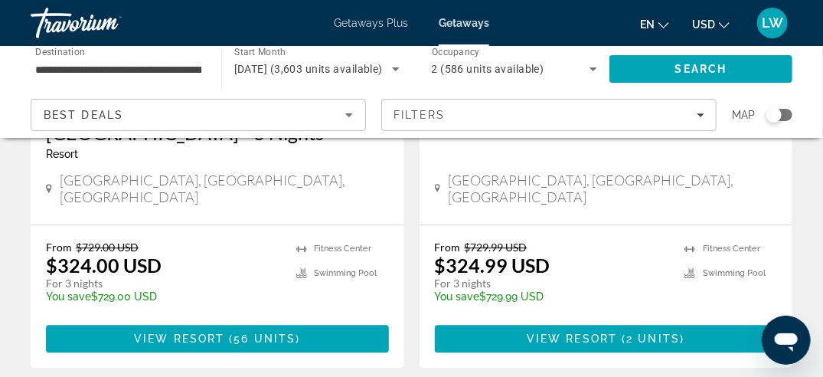
scroll to position [3293, 0]
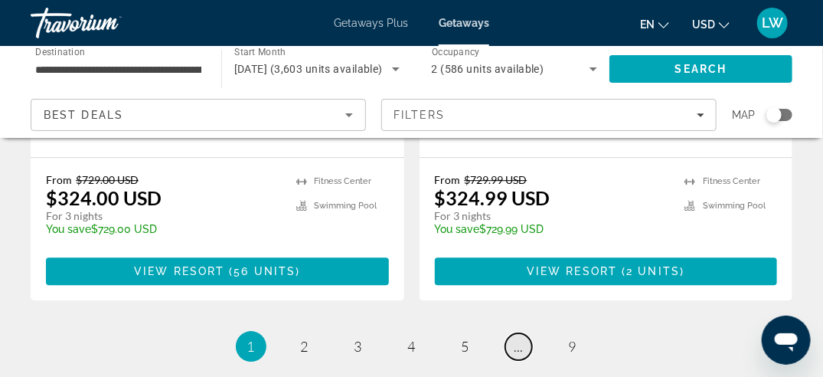
click at [513, 333] on link "page ..." at bounding box center [518, 346] width 27 height 27
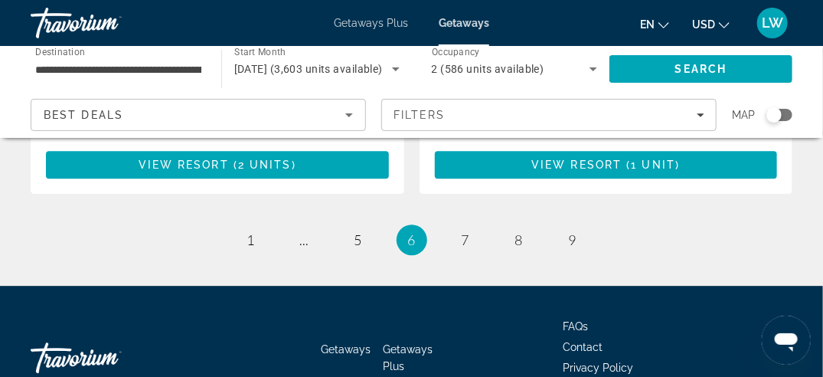
scroll to position [3254, 0]
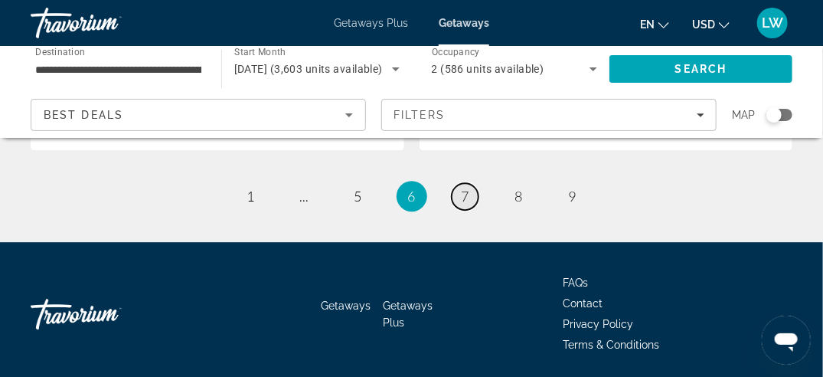
click at [459, 183] on link "page 7" at bounding box center [465, 196] width 27 height 27
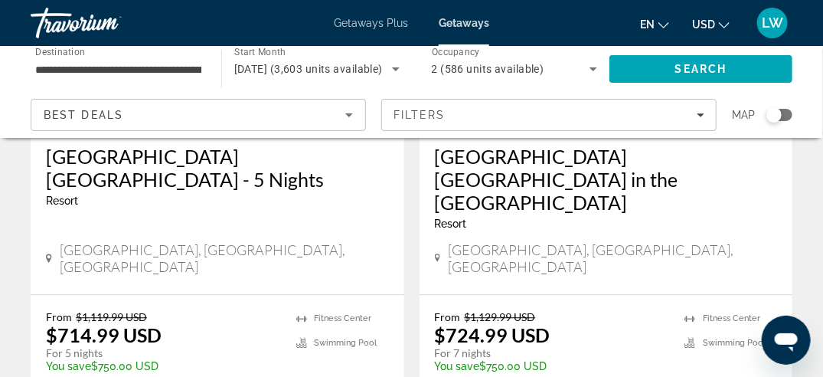
scroll to position [3140, 0]
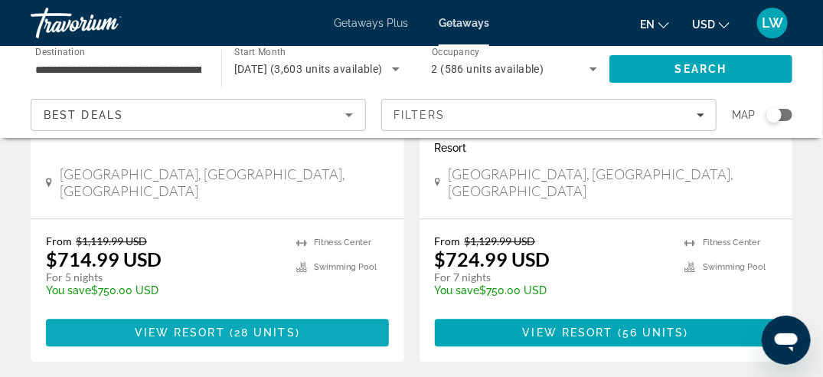
click at [264, 326] on span "28 units" at bounding box center [264, 332] width 61 height 12
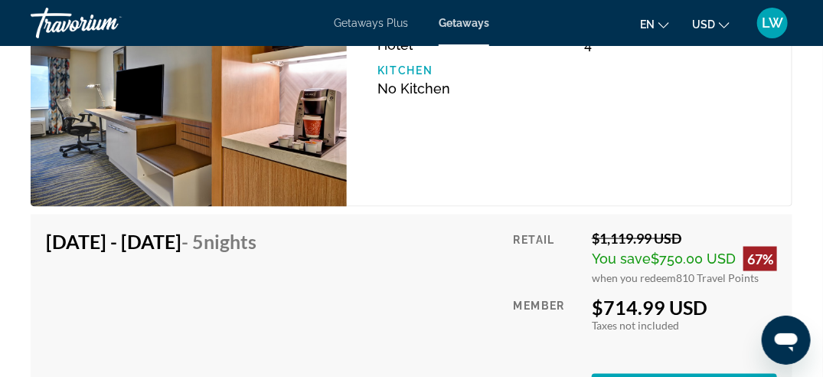
scroll to position [2527, 0]
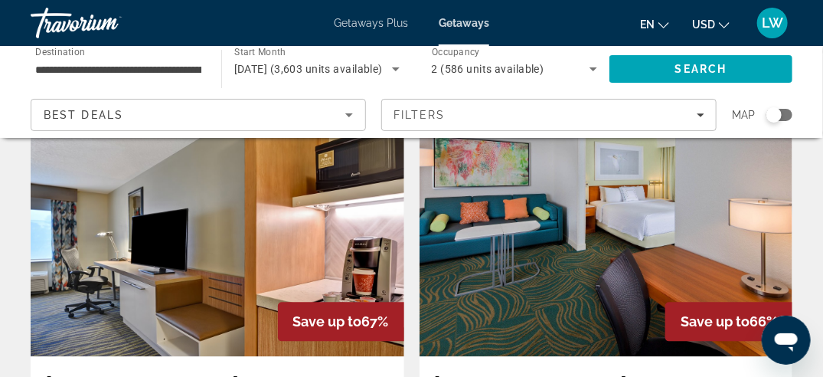
scroll to position [3002, 0]
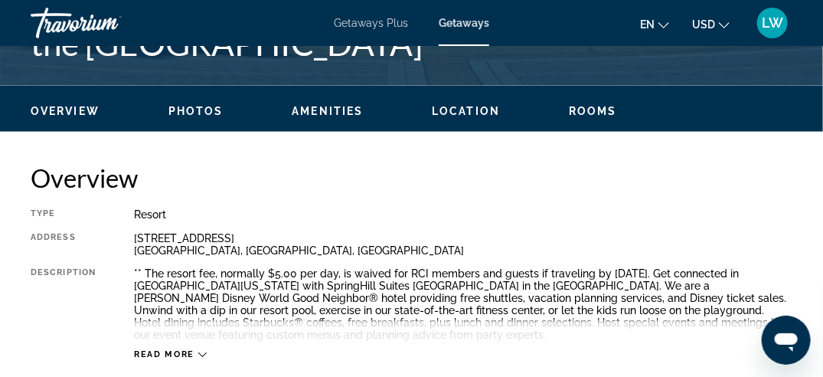
scroll to position [536, 0]
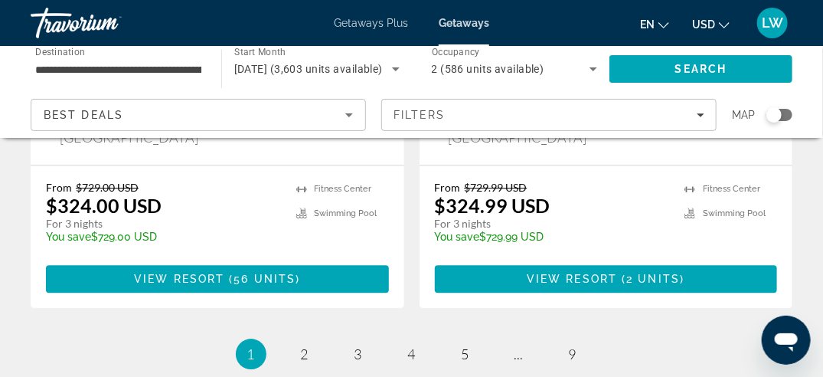
scroll to position [3193, 0]
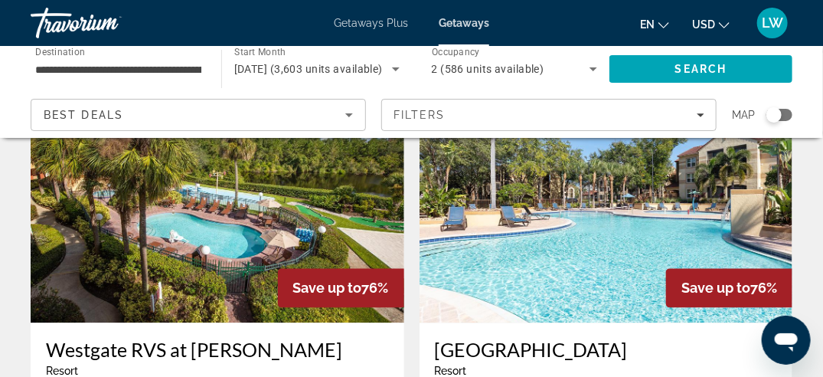
scroll to position [3063, 0]
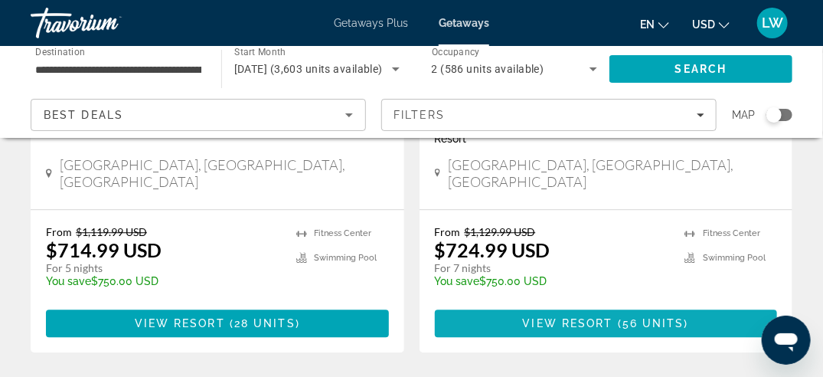
scroll to position [3078, 0]
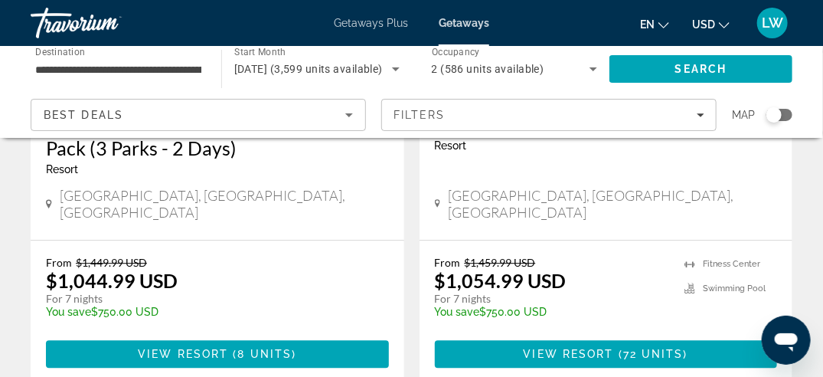
scroll to position [3216, 0]
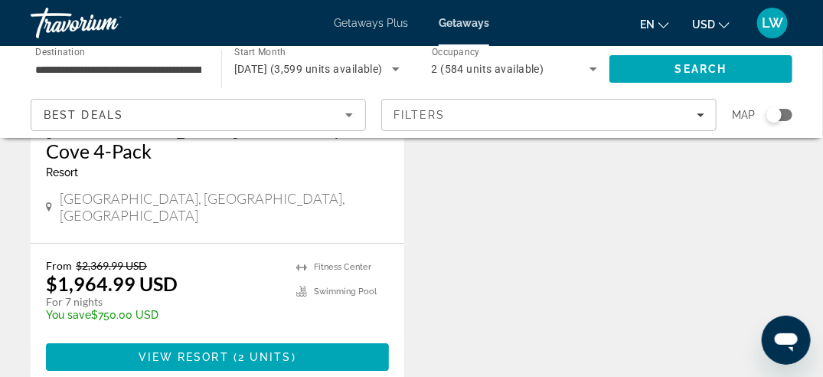
scroll to position [1608, 0]
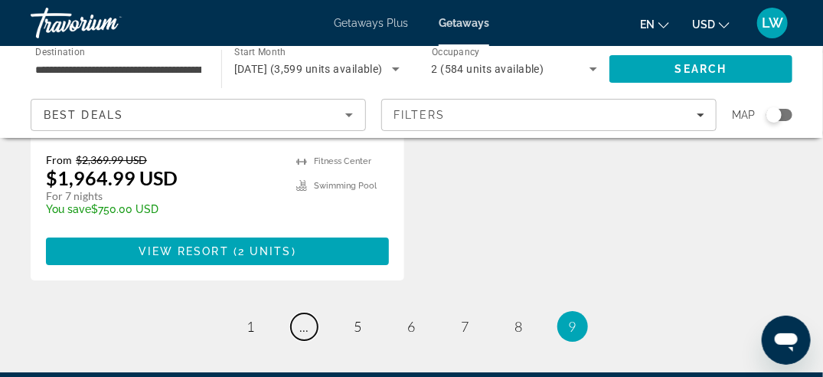
click at [306, 318] on span "..." at bounding box center [304, 326] width 9 height 17
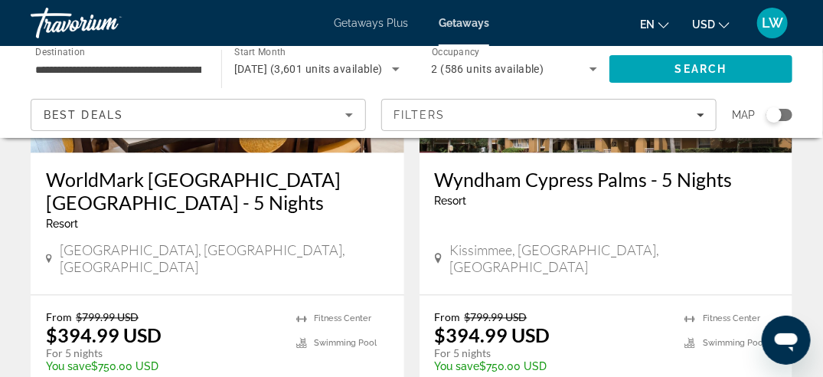
scroll to position [822, 0]
